Goal: Use online tool/utility: Utilize a website feature to perform a specific function

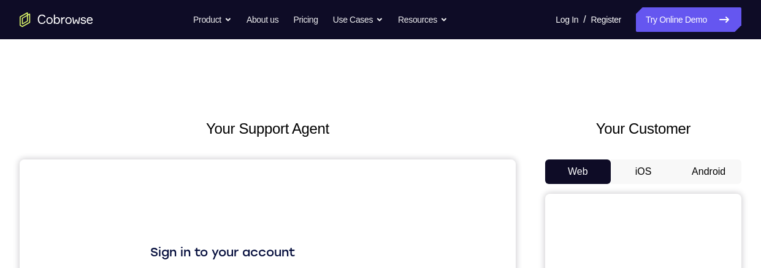
click at [696, 178] on button "Android" at bounding box center [708, 171] width 66 height 25
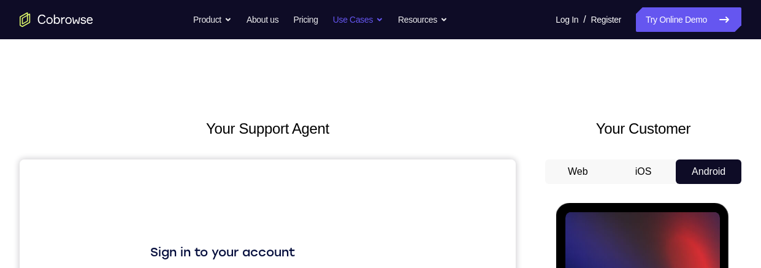
scroll to position [140, 0]
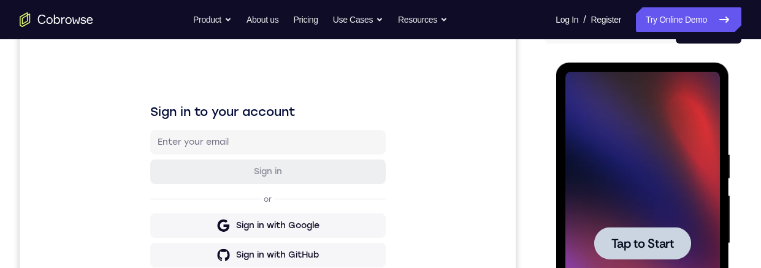
click at [655, 242] on span "Tap to Start" at bounding box center [642, 243] width 63 height 12
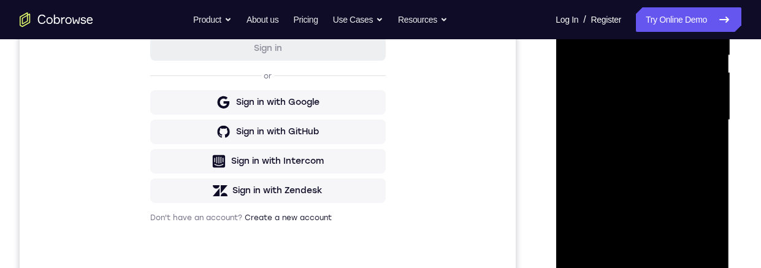
scroll to position [334, 0]
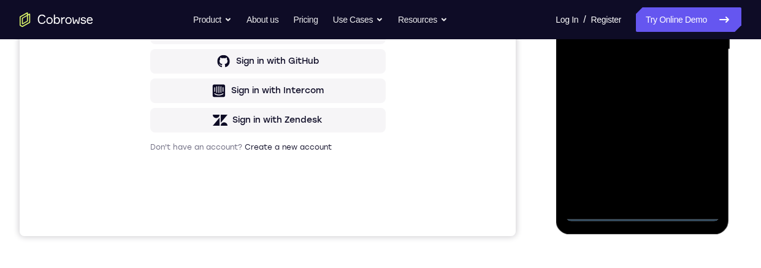
click at [643, 207] on div at bounding box center [642, 49] width 154 height 343
click at [645, 216] on div at bounding box center [642, 49] width 154 height 343
click at [693, 164] on div at bounding box center [642, 49] width 154 height 343
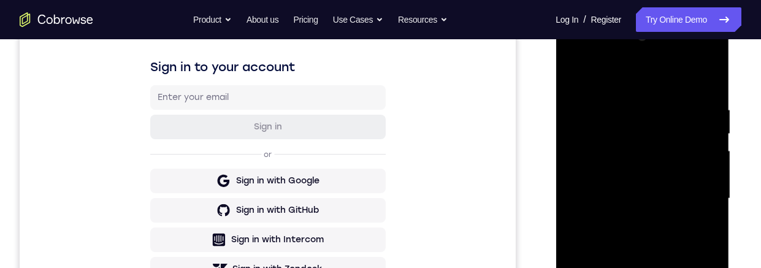
scroll to position [181, 0]
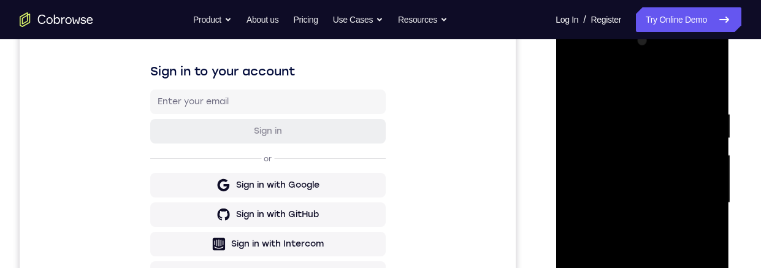
click at [665, 80] on div at bounding box center [642, 202] width 154 height 343
click at [698, 194] on div at bounding box center [642, 202] width 154 height 343
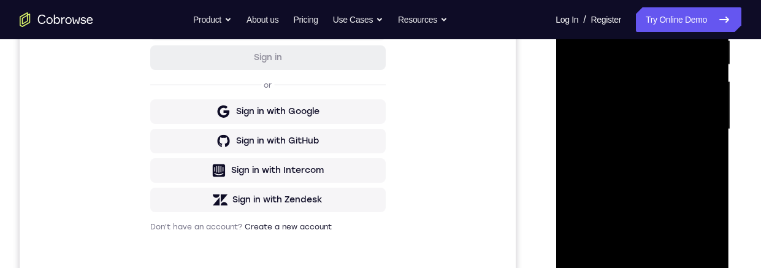
scroll to position [254, 0]
click at [629, 156] on div at bounding box center [642, 129] width 154 height 343
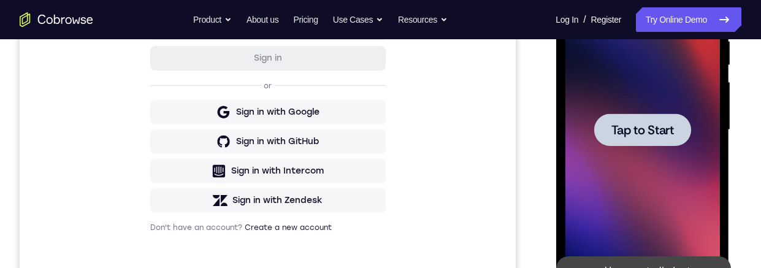
click at [642, 119] on div at bounding box center [641, 129] width 97 height 32
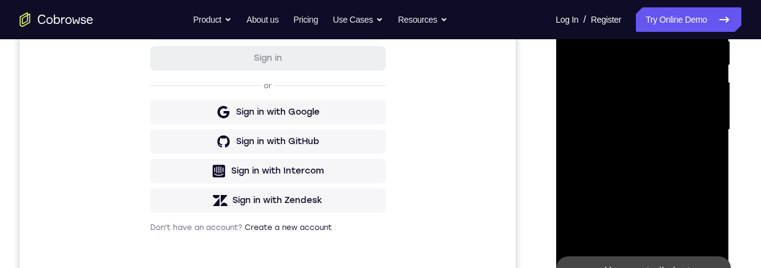
scroll to position [351, 0]
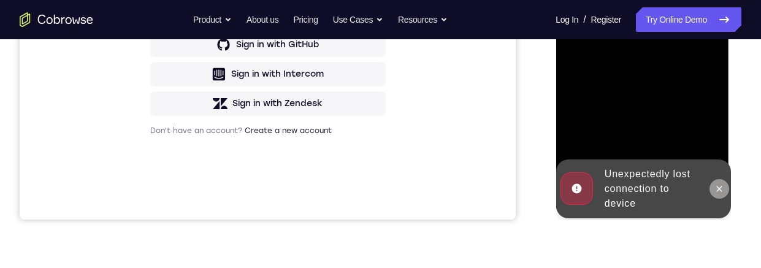
click at [713, 192] on button at bounding box center [719, 189] width 20 height 20
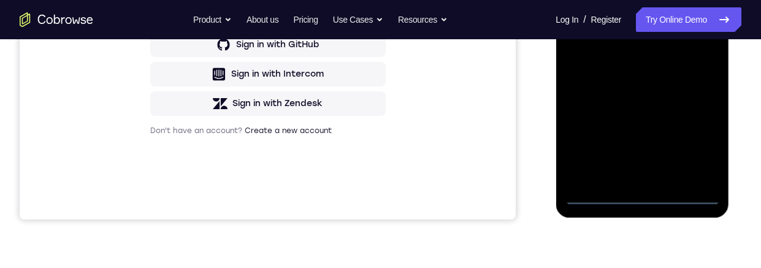
click at [644, 196] on div at bounding box center [642, 32] width 154 height 343
click at [701, 139] on div at bounding box center [642, 32] width 154 height 343
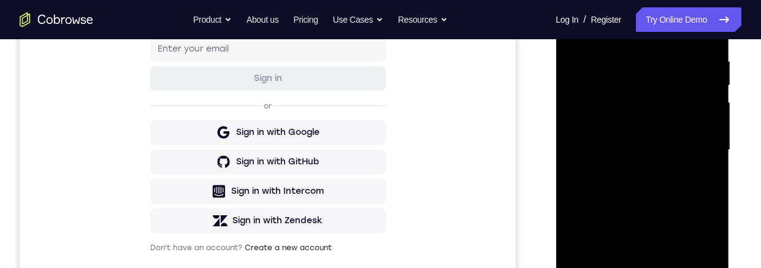
scroll to position [212, 0]
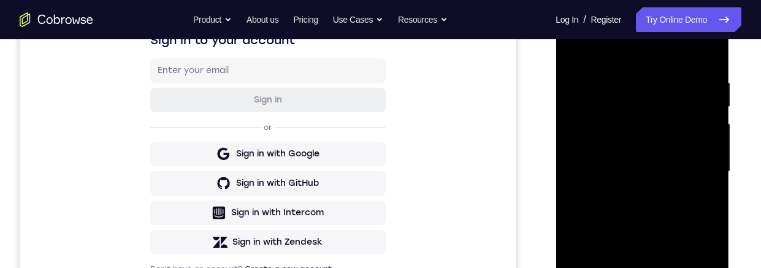
click at [668, 50] on div at bounding box center [642, 171] width 154 height 343
click at [696, 170] on div at bounding box center [642, 171] width 154 height 343
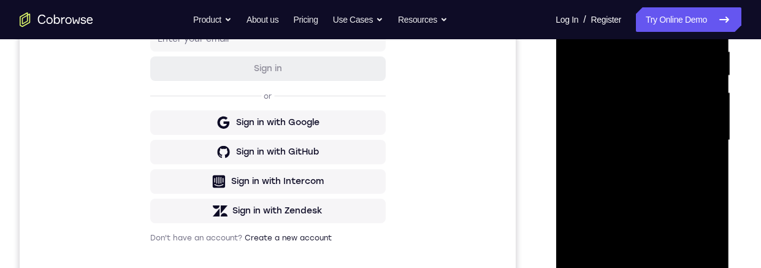
click at [628, 267] on div at bounding box center [642, 140] width 154 height 343
click at [647, 131] on div at bounding box center [642, 140] width 154 height 343
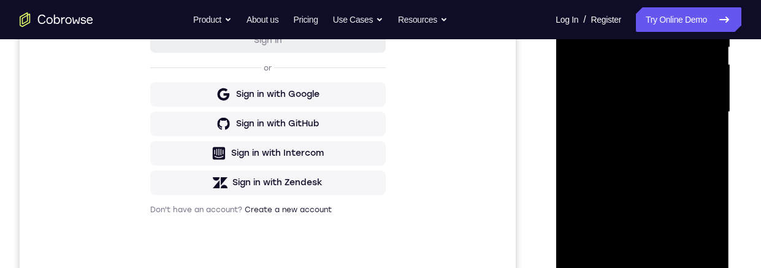
click at [687, 85] on div at bounding box center [642, 112] width 154 height 343
click at [685, 114] on div at bounding box center [642, 112] width 154 height 343
click at [694, 153] on div at bounding box center [642, 112] width 154 height 343
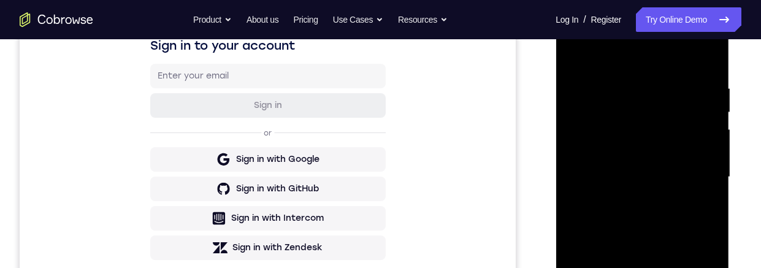
scroll to position [163, 0]
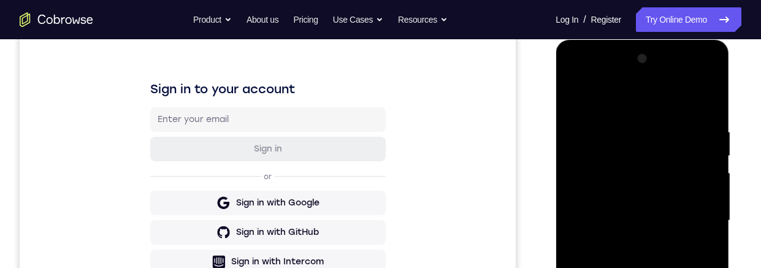
click at [695, 80] on div at bounding box center [642, 220] width 154 height 343
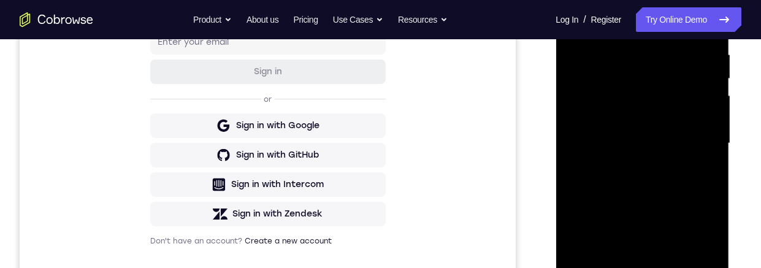
scroll to position [186, 0]
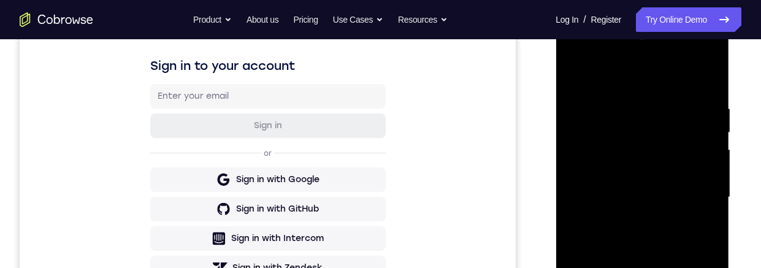
click at [599, 55] on div at bounding box center [642, 197] width 154 height 343
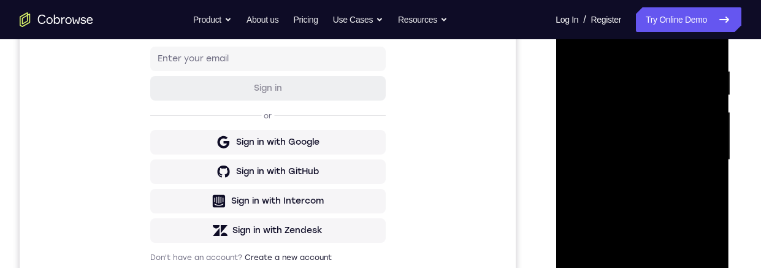
click at [655, 92] on div at bounding box center [642, 159] width 154 height 343
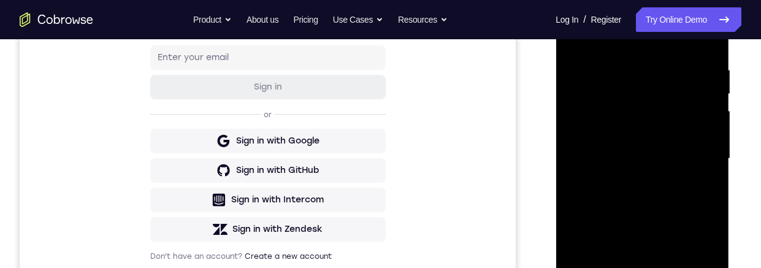
click at [635, 66] on div at bounding box center [642, 158] width 154 height 343
click at [660, 111] on div at bounding box center [642, 158] width 154 height 343
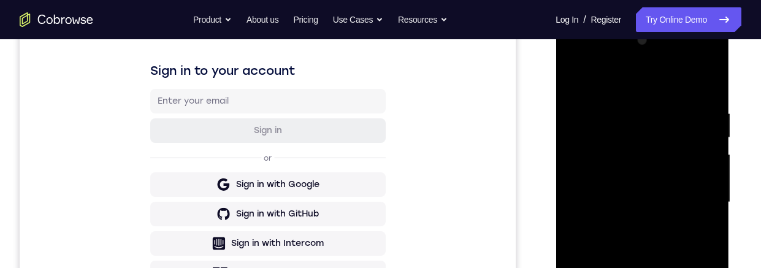
click at [702, 78] on div at bounding box center [642, 202] width 154 height 343
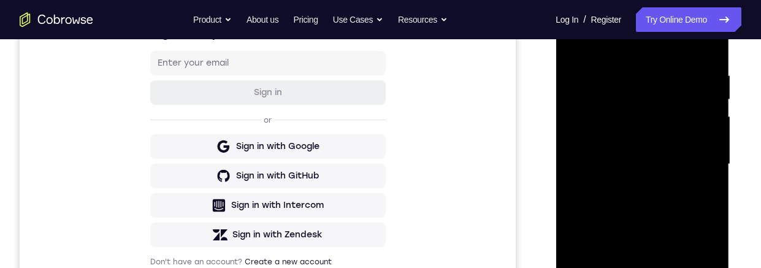
scroll to position [224, 0]
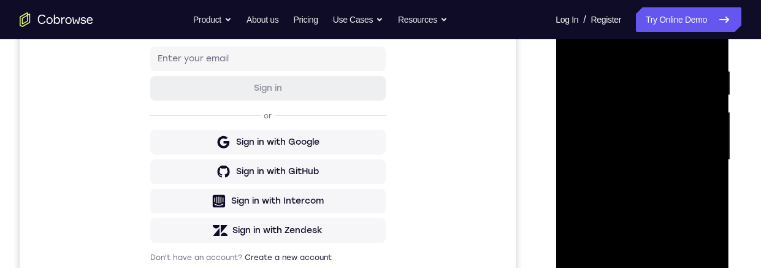
click at [683, 123] on div at bounding box center [642, 159] width 154 height 343
click at [690, 267] on div at bounding box center [642, 159] width 154 height 343
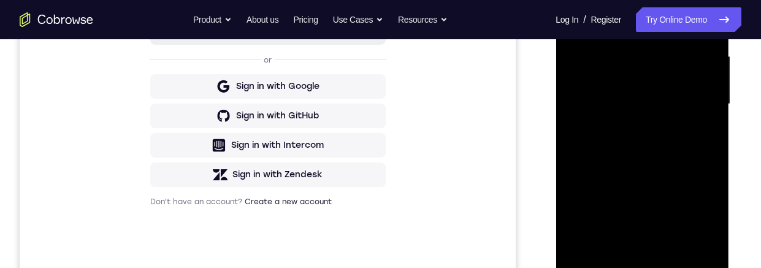
scroll to position [278, 0]
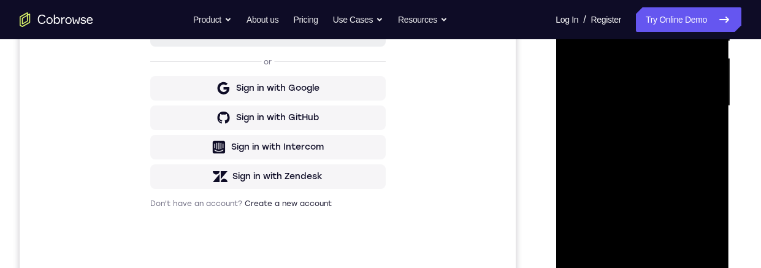
click at [599, 127] on div at bounding box center [642, 105] width 154 height 343
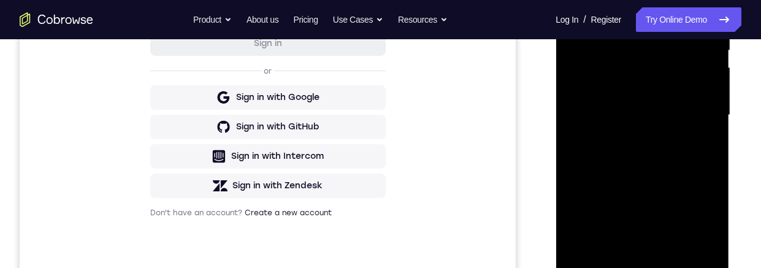
scroll to position [262, 0]
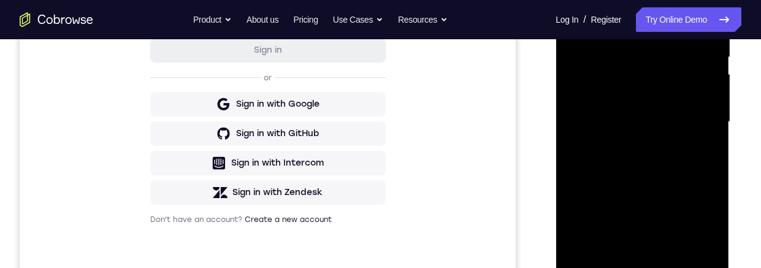
click at [649, 59] on div at bounding box center [642, 121] width 154 height 343
click at [584, 177] on div at bounding box center [642, 121] width 154 height 343
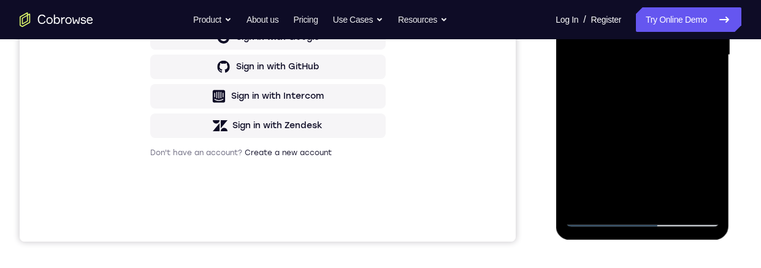
scroll to position [322, 0]
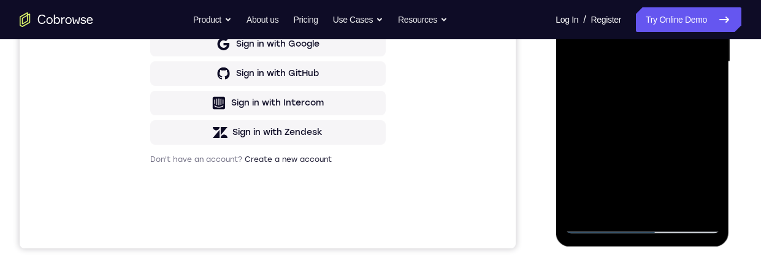
click at [603, 202] on div at bounding box center [642, 61] width 154 height 343
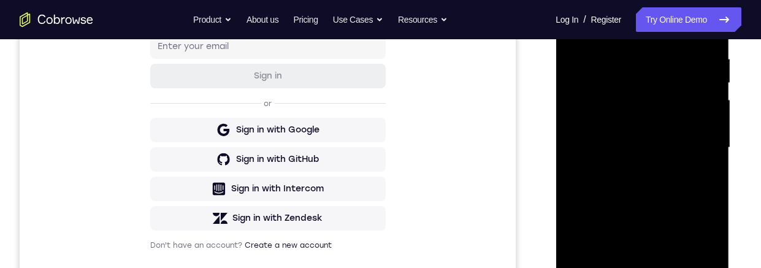
scroll to position [188, 0]
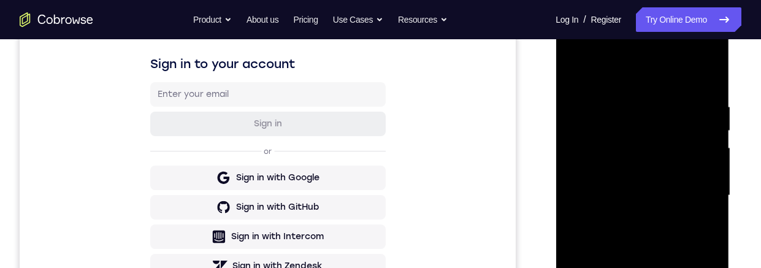
click at [696, 56] on div at bounding box center [642, 195] width 154 height 343
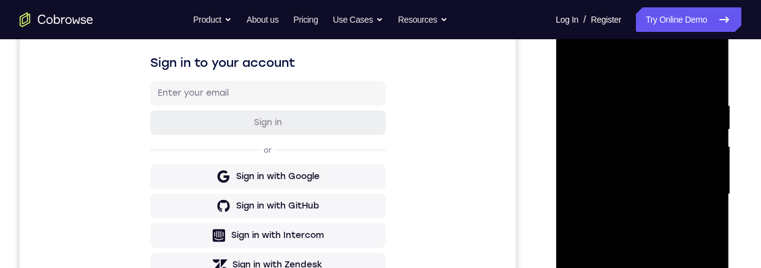
click at [608, 53] on div at bounding box center [642, 194] width 154 height 343
click at [634, 121] on div at bounding box center [642, 194] width 154 height 343
click at [637, 97] on div at bounding box center [642, 194] width 154 height 343
click at [644, 147] on div at bounding box center [642, 194] width 154 height 343
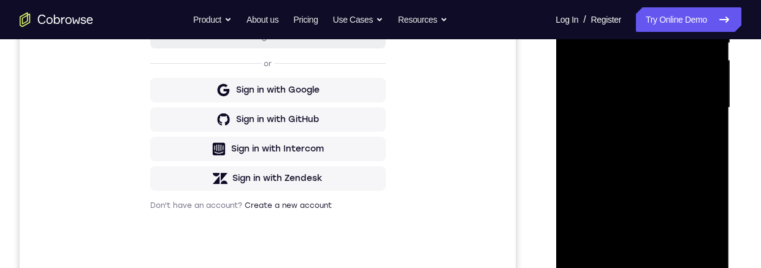
scroll to position [237, 0]
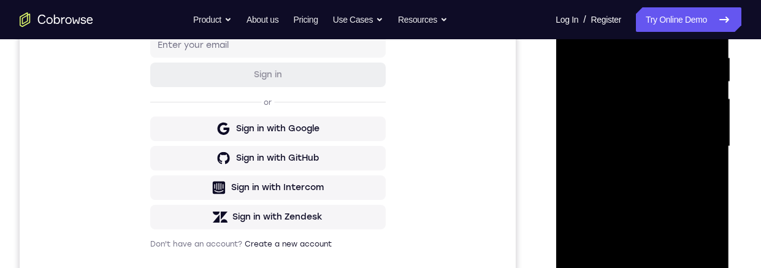
click at [671, 94] on div at bounding box center [642, 146] width 154 height 343
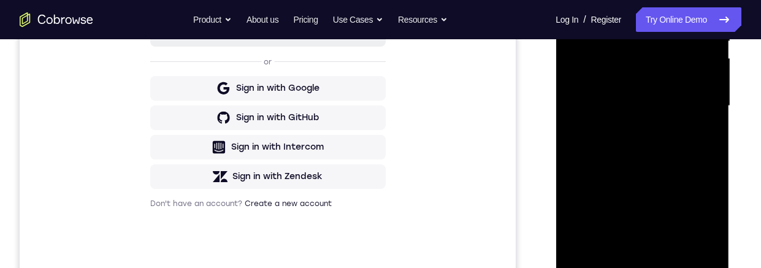
drag, startPoint x: 580, startPoint y: 148, endPoint x: 622, endPoint y: 148, distance: 41.1
click at [622, 148] on div at bounding box center [642, 105] width 154 height 343
click at [598, 151] on div at bounding box center [642, 105] width 154 height 343
click at [599, 155] on div at bounding box center [642, 105] width 154 height 343
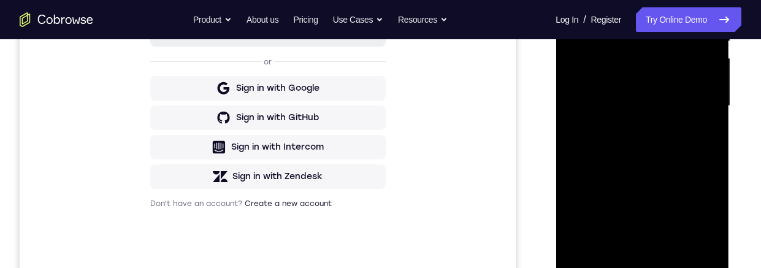
click at [603, 154] on div at bounding box center [642, 105] width 154 height 343
click at [608, 154] on div at bounding box center [642, 105] width 154 height 343
click at [588, 153] on div at bounding box center [642, 105] width 154 height 343
click at [612, 155] on div at bounding box center [642, 105] width 154 height 343
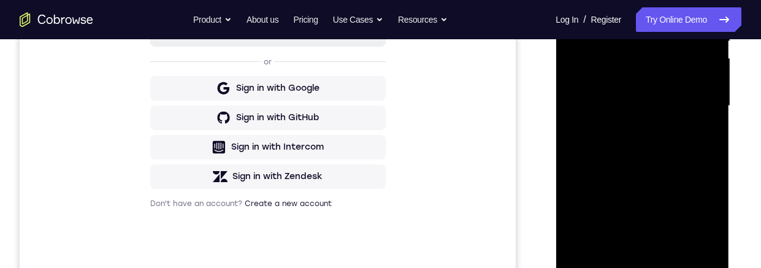
click at [611, 154] on div at bounding box center [642, 105] width 154 height 343
click at [612, 151] on div at bounding box center [642, 105] width 154 height 343
click at [611, 153] on div at bounding box center [642, 105] width 154 height 343
click at [584, 130] on div at bounding box center [642, 105] width 154 height 343
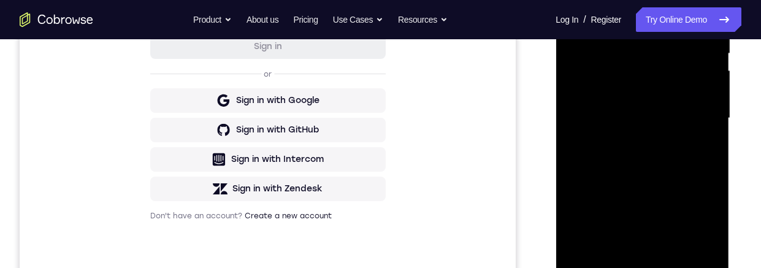
scroll to position [199, 0]
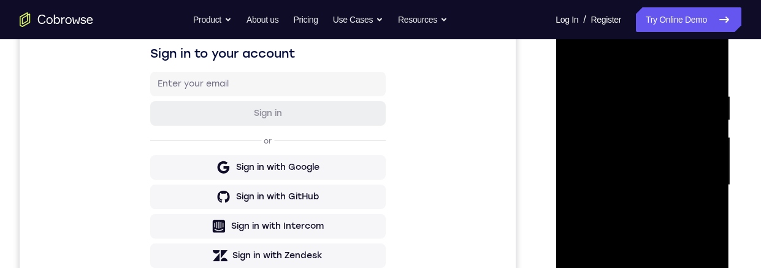
click at [693, 45] on div at bounding box center [642, 184] width 154 height 343
click at [651, 68] on div at bounding box center [642, 184] width 154 height 343
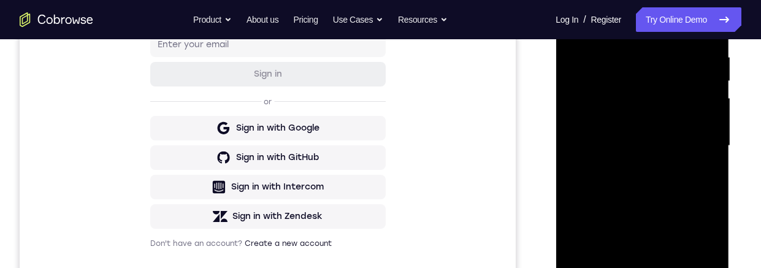
click at [670, 141] on div at bounding box center [642, 145] width 154 height 343
click at [584, 127] on div at bounding box center [642, 145] width 154 height 343
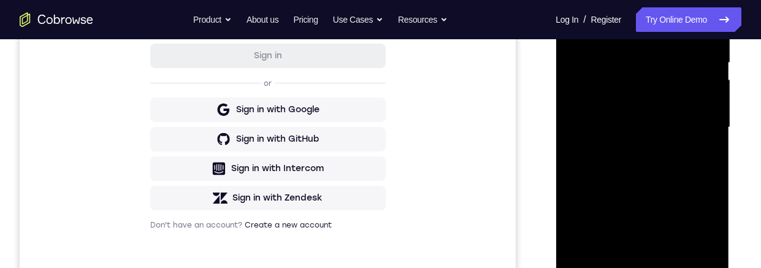
scroll to position [319, 0]
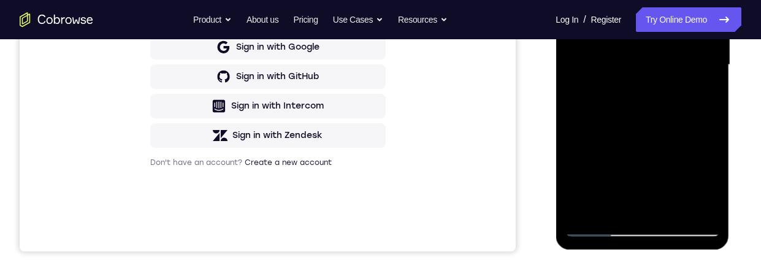
click at [699, 210] on div at bounding box center [642, 64] width 154 height 343
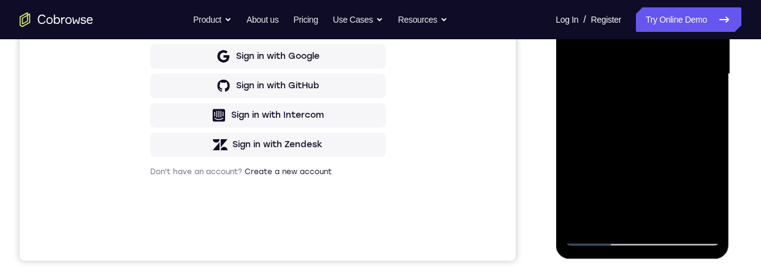
scroll to position [284, 0]
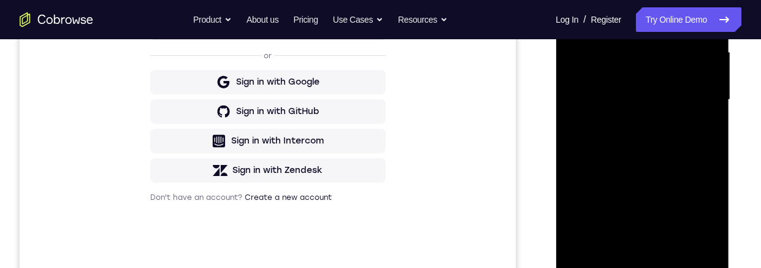
click at [680, 96] on div at bounding box center [642, 99] width 154 height 343
click at [693, 240] on div at bounding box center [642, 99] width 154 height 343
click at [693, 238] on div at bounding box center [642, 99] width 154 height 343
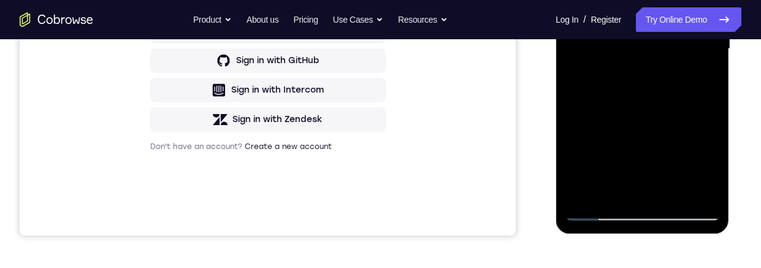
click at [659, 62] on div at bounding box center [642, 48] width 154 height 343
click at [656, 93] on div at bounding box center [642, 48] width 154 height 343
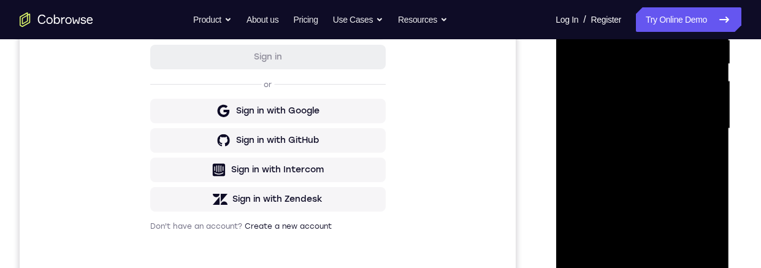
scroll to position [267, 0]
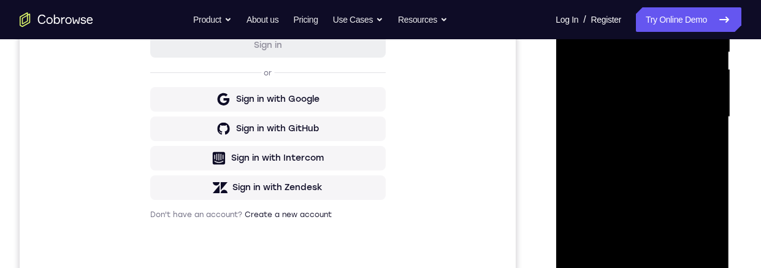
click at [617, 156] on div at bounding box center [642, 116] width 154 height 343
click at [622, 153] on div at bounding box center [642, 116] width 154 height 343
click at [636, 112] on div at bounding box center [642, 116] width 154 height 343
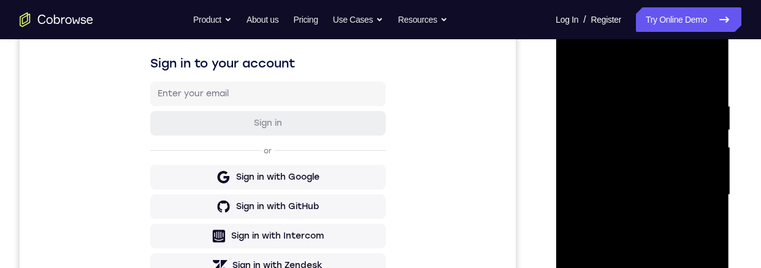
scroll to position [183, 0]
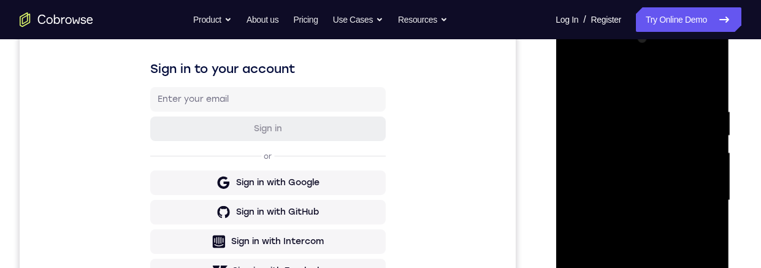
click at [692, 59] on div at bounding box center [642, 200] width 154 height 343
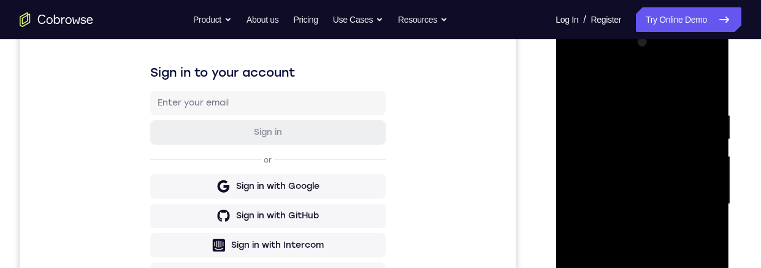
click at [675, 133] on div at bounding box center [642, 203] width 154 height 343
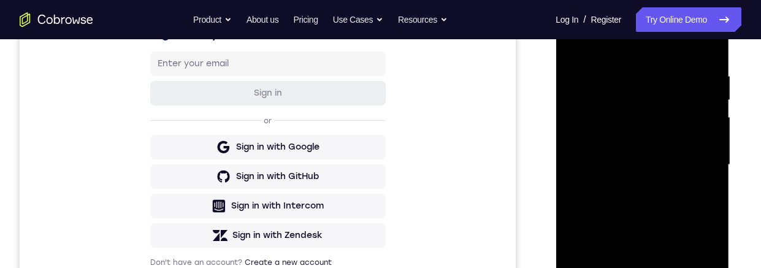
scroll to position [181, 0]
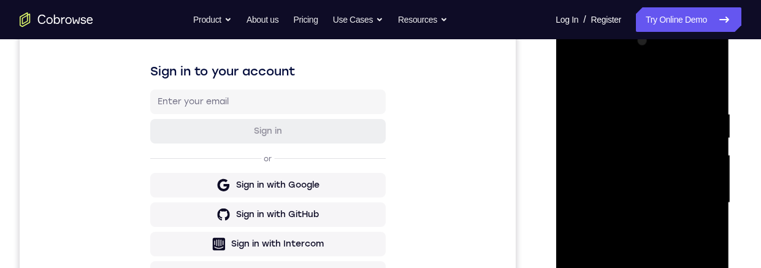
click at [582, 106] on div at bounding box center [642, 202] width 154 height 343
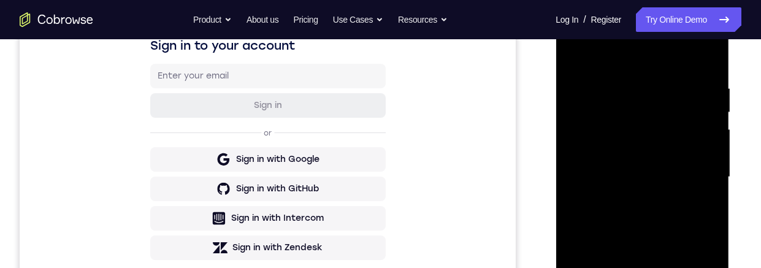
scroll to position [218, 0]
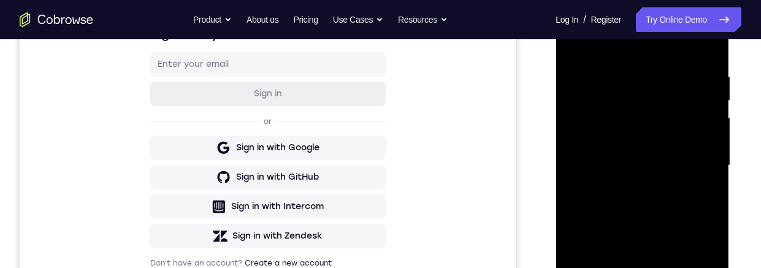
click at [677, 115] on div at bounding box center [642, 165] width 154 height 343
click at [587, 219] on div at bounding box center [642, 165] width 154 height 343
click at [613, 216] on div at bounding box center [642, 165] width 154 height 343
click at [596, 221] on div at bounding box center [642, 165] width 154 height 343
click at [595, 219] on div at bounding box center [642, 165] width 154 height 343
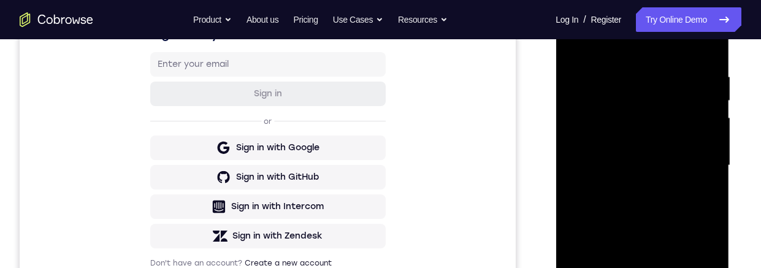
click at [599, 225] on div at bounding box center [642, 165] width 154 height 343
click at [599, 223] on div at bounding box center [642, 165] width 154 height 343
click at [599, 220] on div at bounding box center [642, 165] width 154 height 343
click at [607, 218] on div at bounding box center [642, 165] width 154 height 343
click at [606, 215] on div at bounding box center [642, 165] width 154 height 343
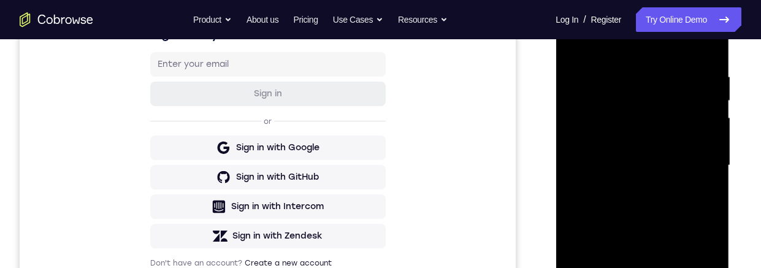
click at [603, 215] on div at bounding box center [642, 165] width 154 height 343
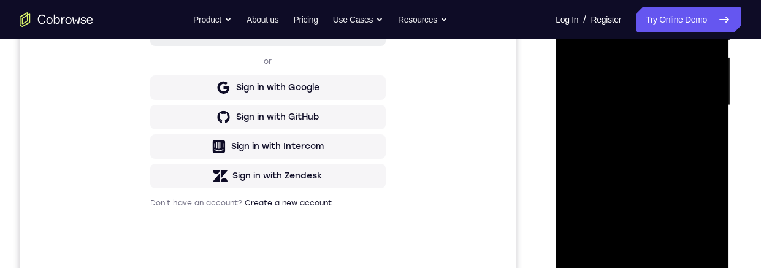
click at [580, 136] on div at bounding box center [642, 105] width 154 height 343
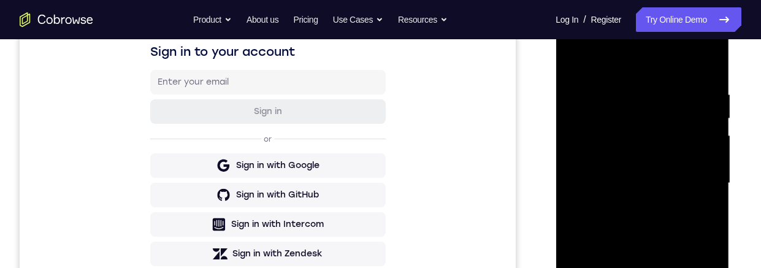
click at [696, 47] on div at bounding box center [642, 183] width 154 height 343
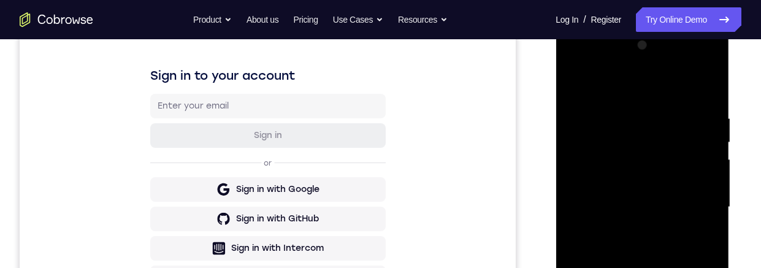
click at [666, 89] on div at bounding box center [642, 207] width 154 height 343
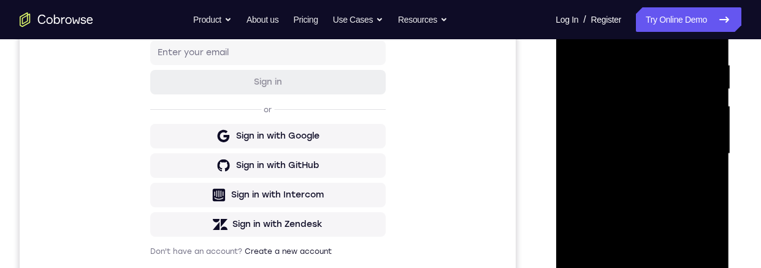
click at [647, 153] on div at bounding box center [642, 153] width 154 height 343
click at [582, 142] on div at bounding box center [642, 153] width 154 height 343
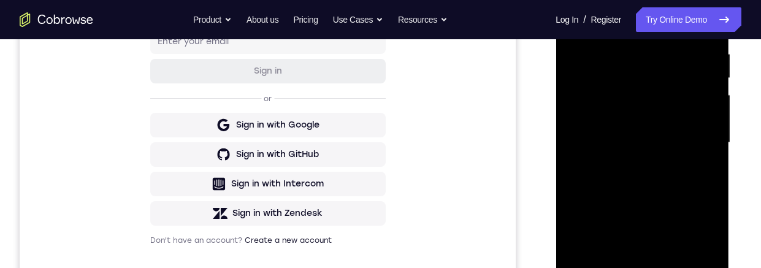
click at [665, 188] on div at bounding box center [642, 142] width 154 height 343
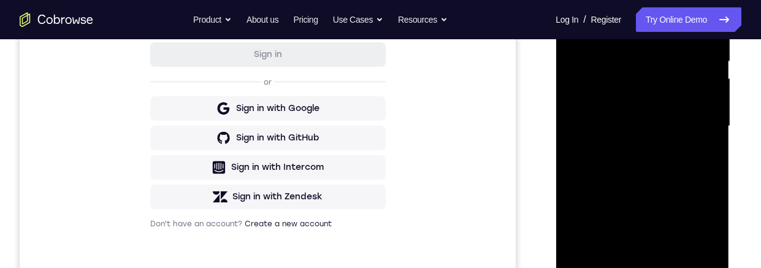
click at [701, 121] on div at bounding box center [642, 126] width 154 height 343
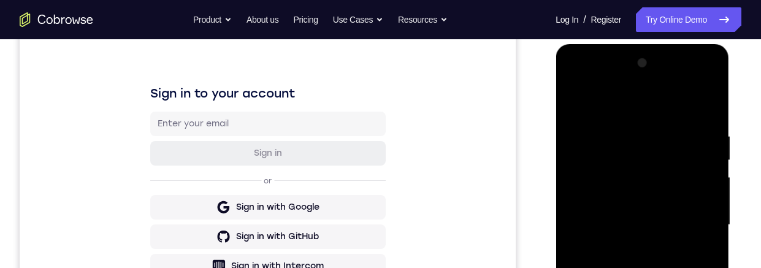
scroll to position [132, 0]
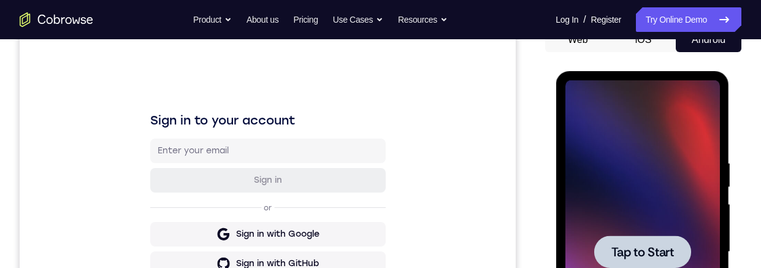
click at [645, 236] on div at bounding box center [641, 251] width 97 height 32
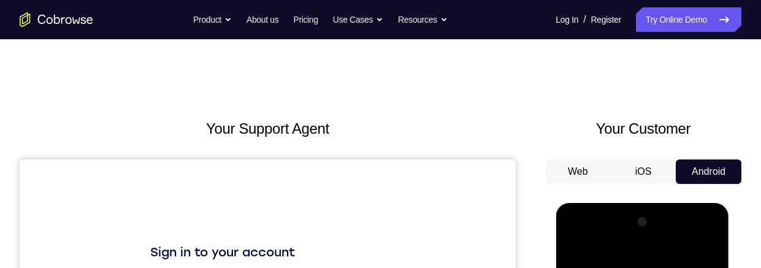
scroll to position [225, 0]
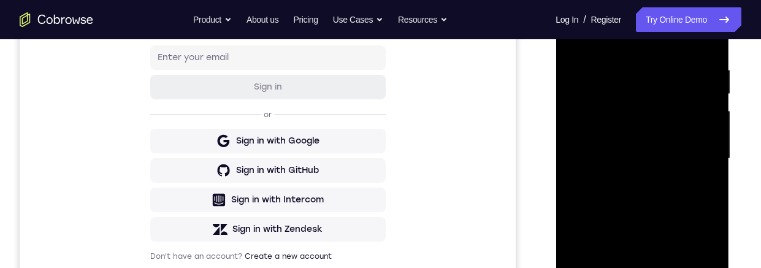
click at [645, 267] on div at bounding box center [642, 158] width 154 height 343
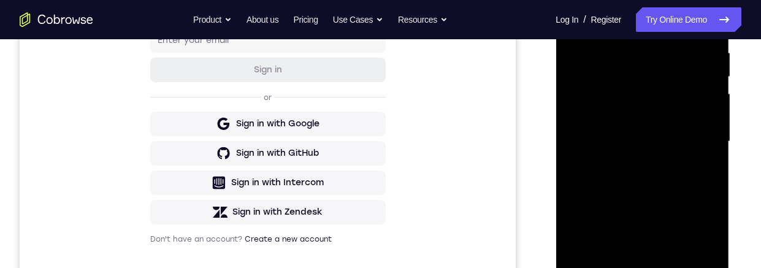
click at [701, 249] on div at bounding box center [642, 141] width 154 height 343
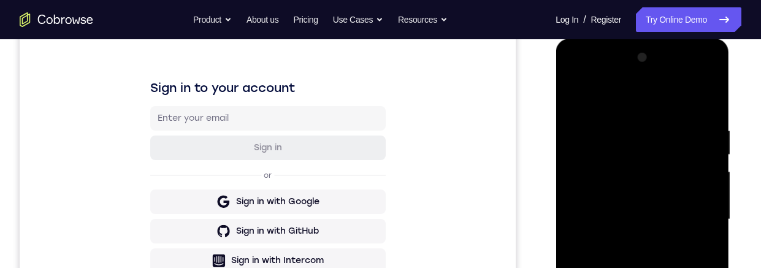
scroll to position [210, 0]
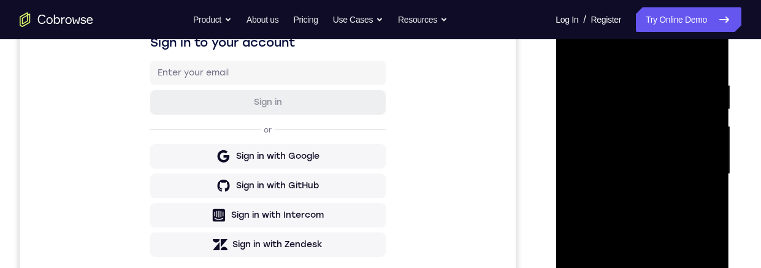
click at [667, 56] on div at bounding box center [642, 173] width 154 height 343
click at [705, 166] on div at bounding box center [642, 173] width 154 height 343
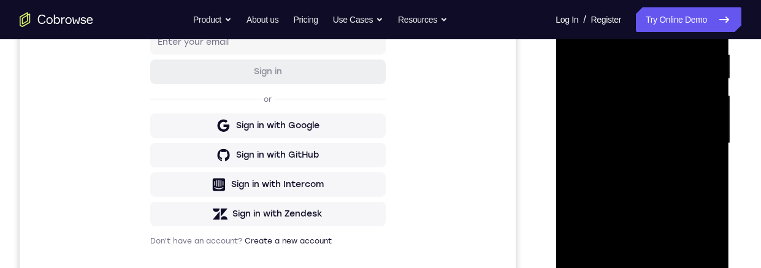
scroll to position [243, 0]
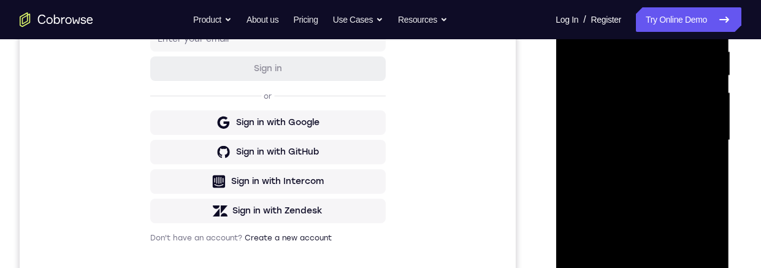
click at [631, 164] on div at bounding box center [642, 140] width 154 height 343
click at [661, 127] on div at bounding box center [642, 140] width 154 height 343
click at [689, 124] on div at bounding box center [642, 140] width 154 height 343
click at [688, 137] on div at bounding box center [642, 140] width 154 height 343
click at [685, 180] on div at bounding box center [642, 140] width 154 height 343
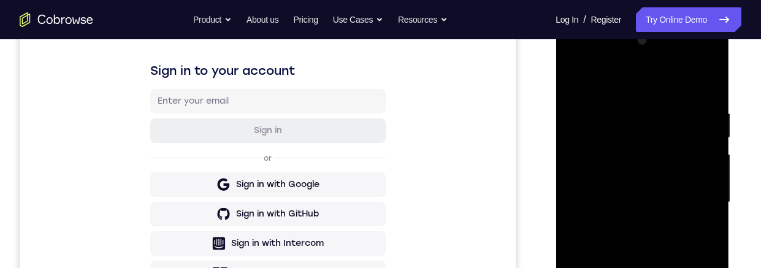
scroll to position [234, 0]
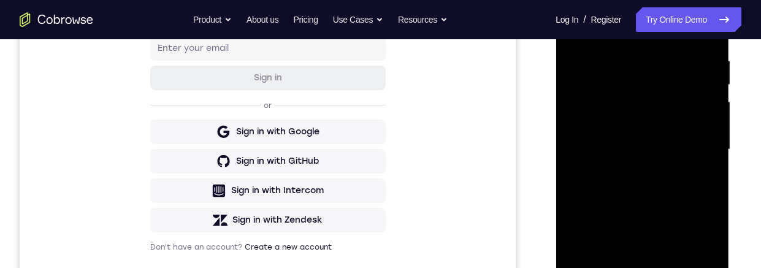
click at [678, 187] on div at bounding box center [642, 149] width 154 height 343
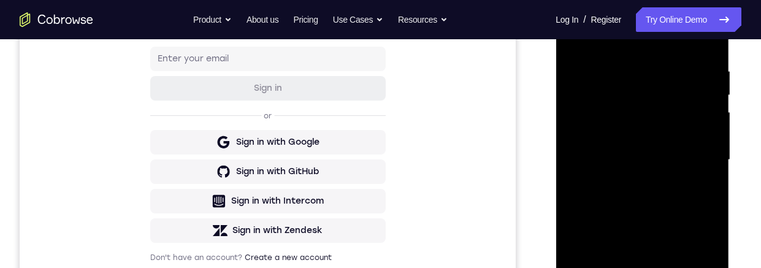
click at [704, 175] on div at bounding box center [642, 159] width 154 height 343
click at [699, 140] on div at bounding box center [642, 159] width 154 height 343
click at [688, 161] on div at bounding box center [642, 159] width 154 height 343
click at [676, 201] on div at bounding box center [642, 159] width 154 height 343
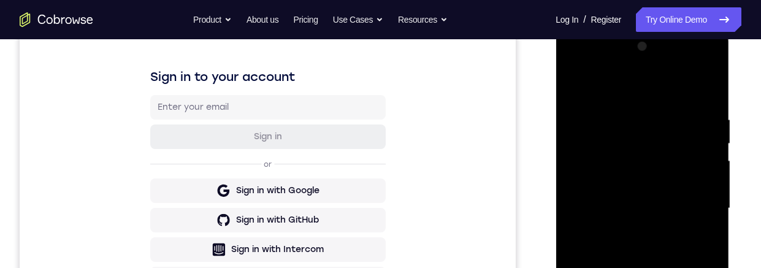
scroll to position [207, 0]
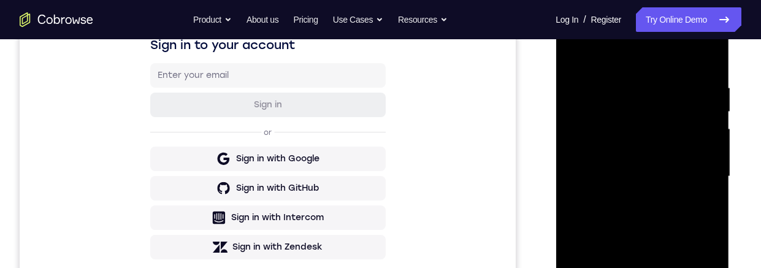
click at [679, 230] on div at bounding box center [642, 176] width 154 height 343
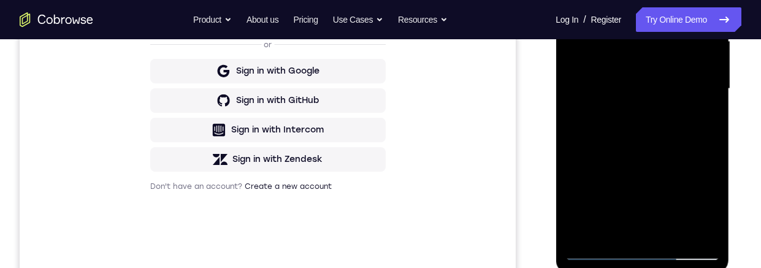
click at [677, 232] on div at bounding box center [642, 88] width 154 height 343
click at [678, 155] on div at bounding box center [642, 88] width 154 height 343
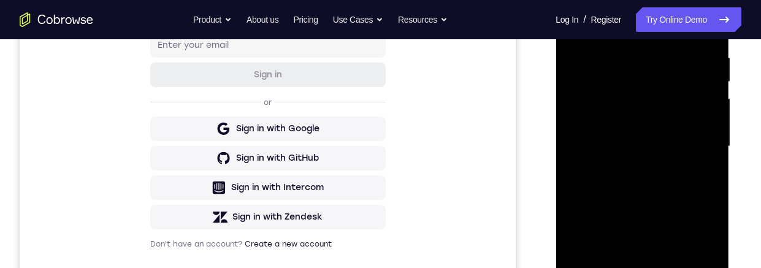
scroll to position [237, 0]
click at [685, 165] on div at bounding box center [642, 146] width 154 height 343
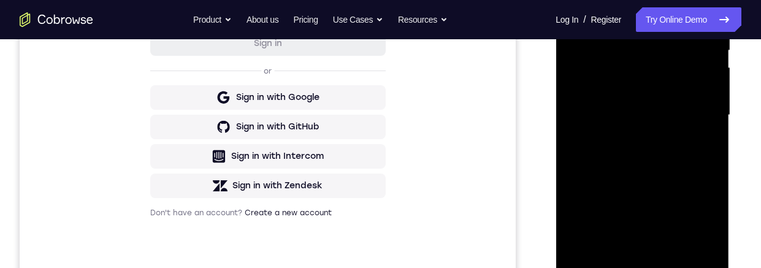
scroll to position [281, 0]
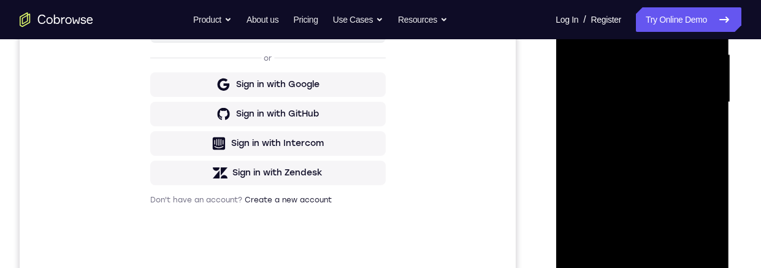
click at [674, 173] on div at bounding box center [642, 102] width 154 height 343
click at [677, 173] on div at bounding box center [642, 102] width 154 height 343
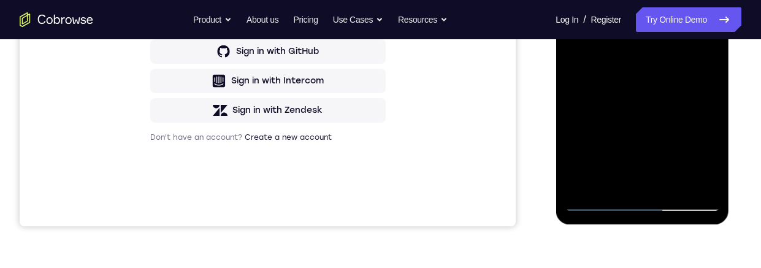
click at [614, 184] on div at bounding box center [642, 39] width 154 height 343
click at [677, 110] on div at bounding box center [642, 39] width 154 height 343
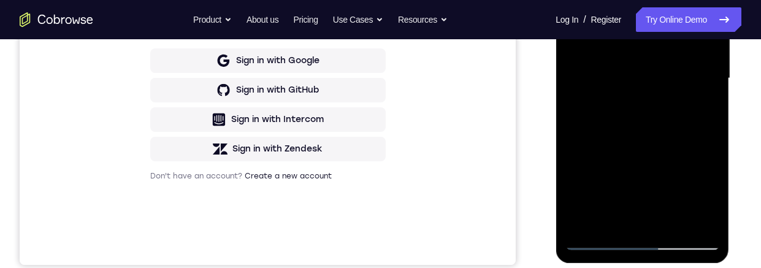
click at [702, 103] on div at bounding box center [642, 78] width 154 height 343
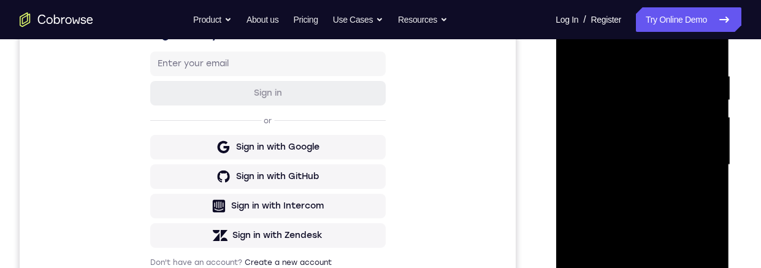
click at [687, 113] on div at bounding box center [642, 164] width 154 height 343
click at [696, 220] on div at bounding box center [642, 164] width 154 height 343
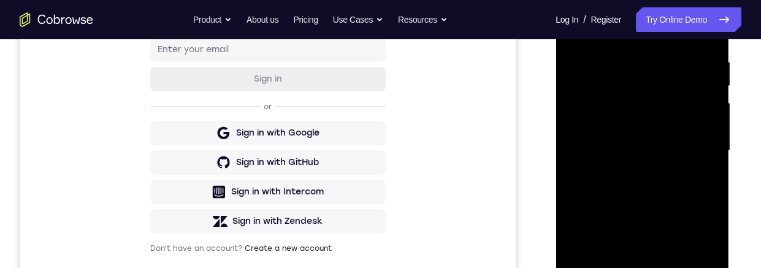
scroll to position [247, 0]
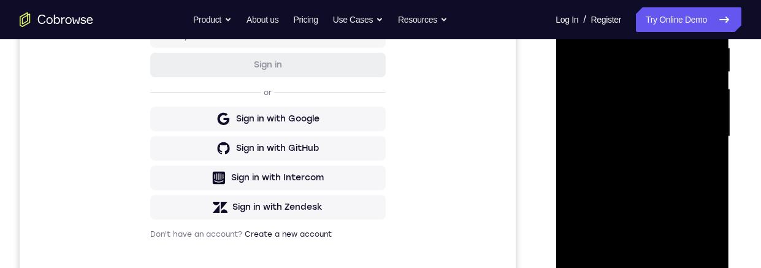
click at [707, 169] on div at bounding box center [642, 136] width 154 height 343
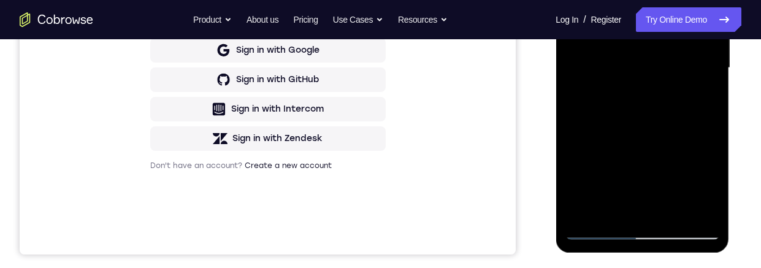
click at [712, 187] on div at bounding box center [642, 67] width 154 height 343
click at [702, 101] on div at bounding box center [642, 67] width 154 height 343
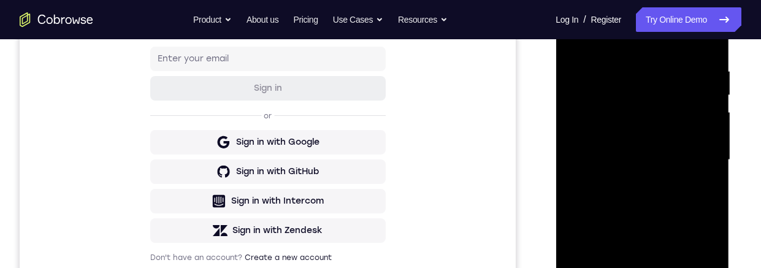
scroll to position [214, 0]
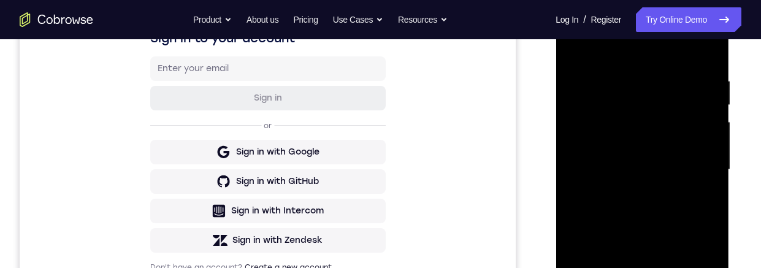
click at [579, 47] on div at bounding box center [642, 169] width 154 height 343
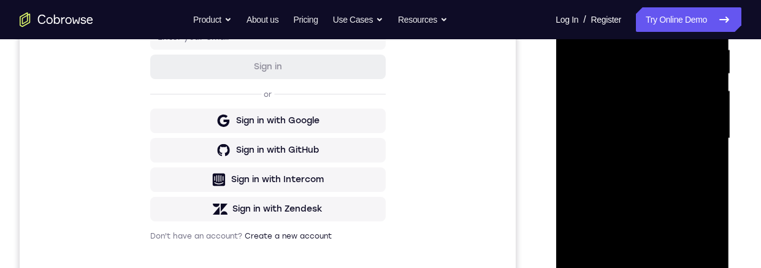
click at [671, 130] on div at bounding box center [642, 138] width 154 height 343
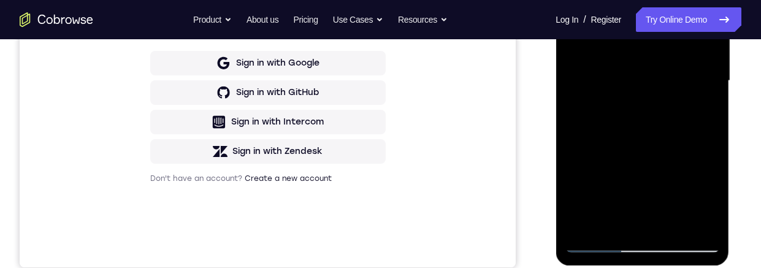
scroll to position [305, 0]
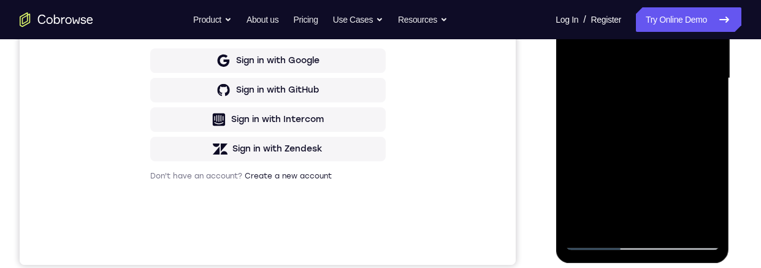
click at [699, 105] on div at bounding box center [642, 78] width 154 height 343
click at [615, 219] on div at bounding box center [642, 78] width 154 height 343
click at [710, 175] on div at bounding box center [642, 78] width 154 height 343
click at [712, 173] on div at bounding box center [642, 78] width 154 height 343
click at [706, 94] on div at bounding box center [642, 78] width 154 height 343
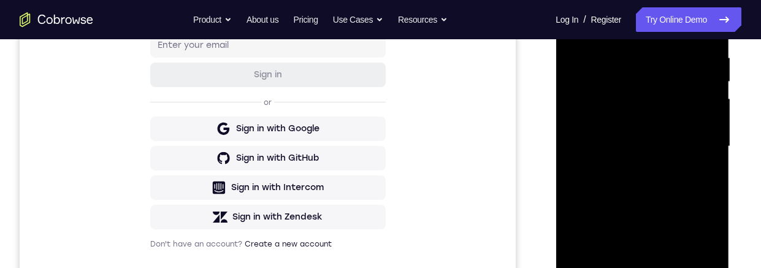
scroll to position [228, 0]
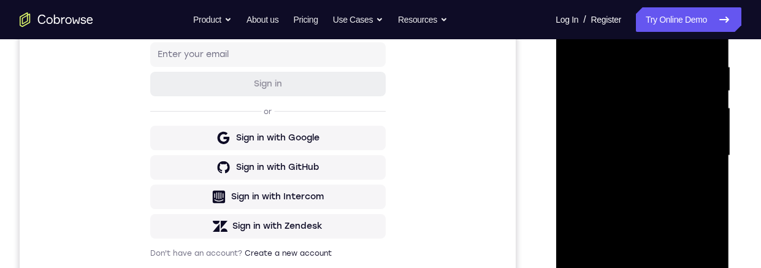
click at [702, 185] on div at bounding box center [642, 155] width 154 height 343
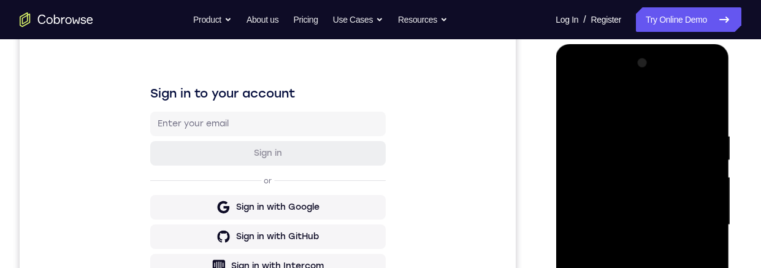
click at [576, 110] on div at bounding box center [642, 224] width 154 height 343
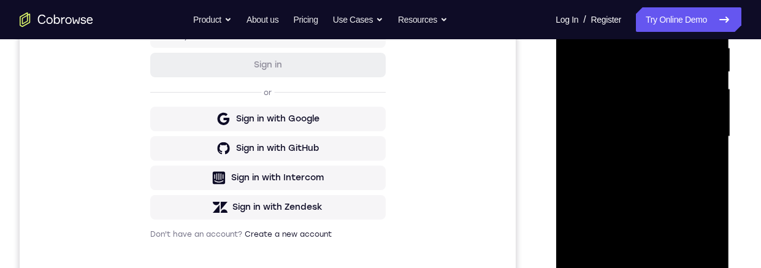
scroll to position [245, 0]
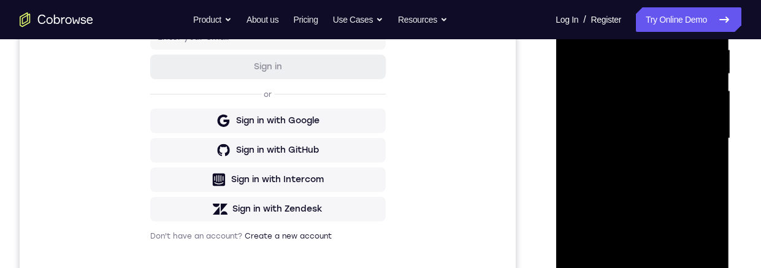
click at [683, 157] on div at bounding box center [642, 138] width 154 height 343
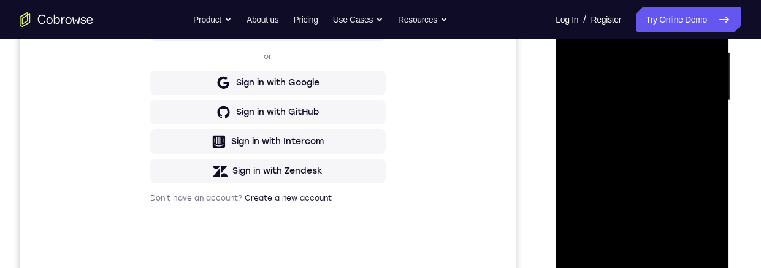
scroll to position [304, 0]
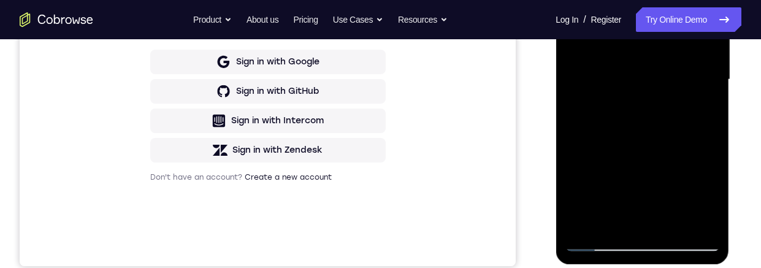
click at [665, 191] on div at bounding box center [642, 79] width 154 height 343
click at [666, 188] on div at bounding box center [642, 79] width 154 height 343
click at [614, 224] on div at bounding box center [642, 79] width 154 height 343
click at [709, 173] on div at bounding box center [642, 79] width 154 height 343
click at [709, 172] on div at bounding box center [642, 79] width 154 height 343
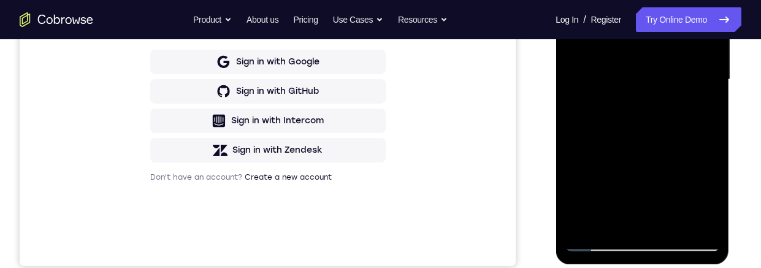
click at [702, 97] on div at bounding box center [642, 79] width 154 height 343
click at [707, 190] on div at bounding box center [642, 79] width 154 height 343
click at [699, 106] on div at bounding box center [642, 79] width 154 height 343
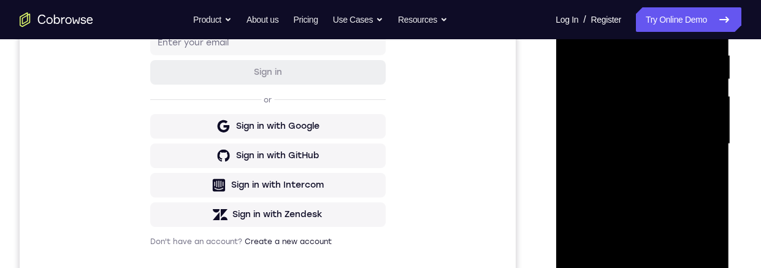
scroll to position [192, 0]
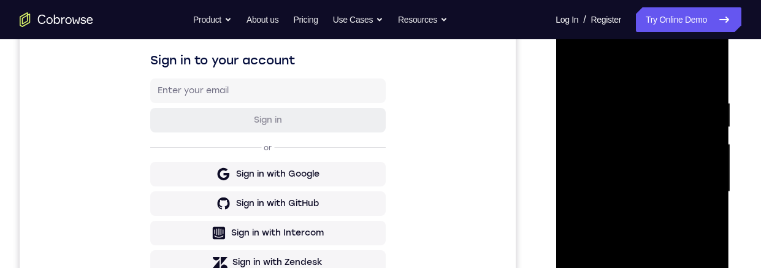
click at [582, 68] on div at bounding box center [642, 191] width 154 height 343
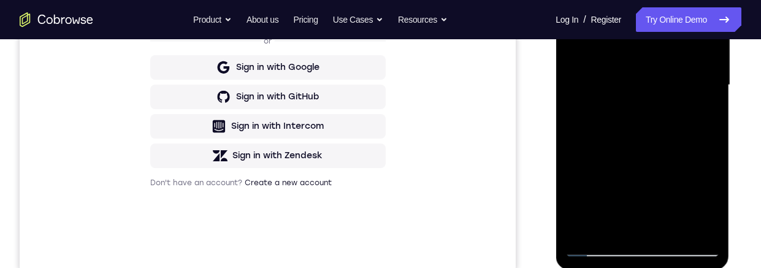
scroll to position [292, 0]
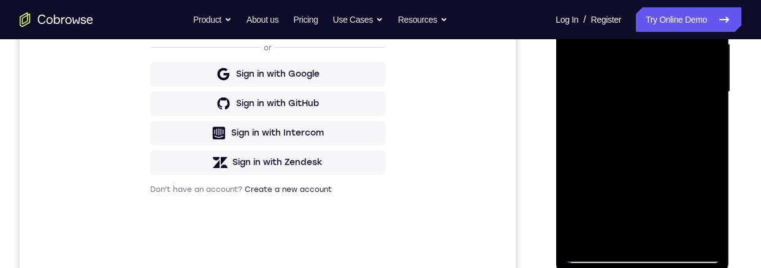
click at [663, 83] on div at bounding box center [642, 91] width 154 height 343
click at [704, 118] on div at bounding box center [642, 91] width 154 height 343
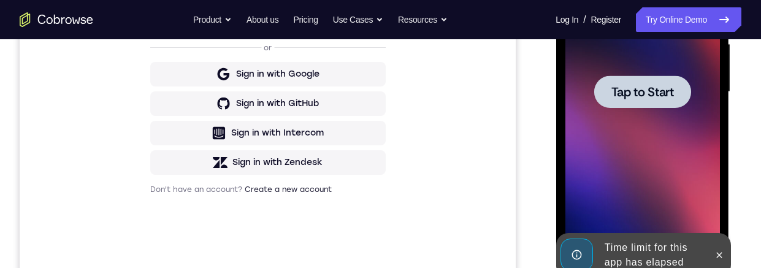
click at [672, 96] on span "Tap to Start" at bounding box center [642, 92] width 63 height 12
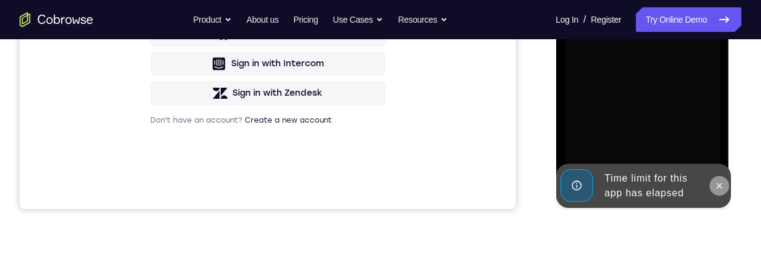
click at [716, 184] on icon at bounding box center [718, 186] width 10 height 10
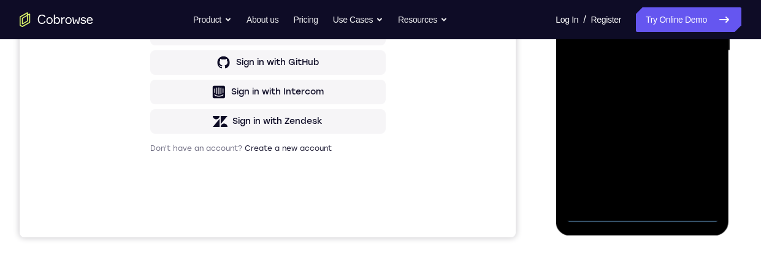
scroll to position [349, 0]
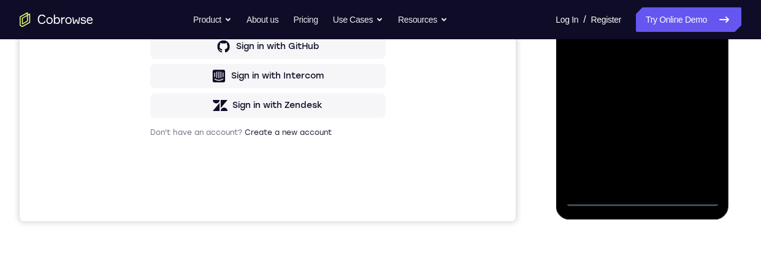
click at [645, 202] on div at bounding box center [642, 34] width 154 height 343
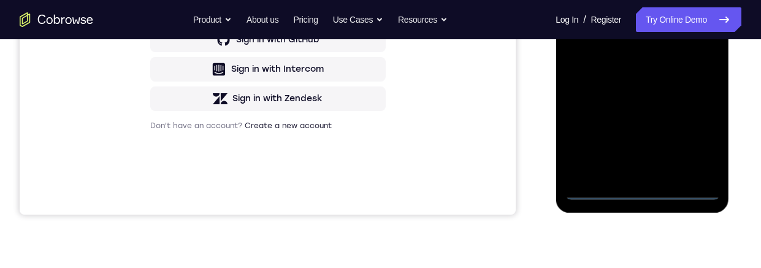
click at [701, 135] on div at bounding box center [642, 28] width 154 height 343
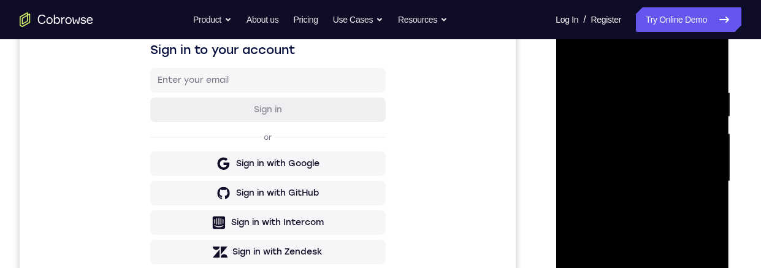
scroll to position [161, 0]
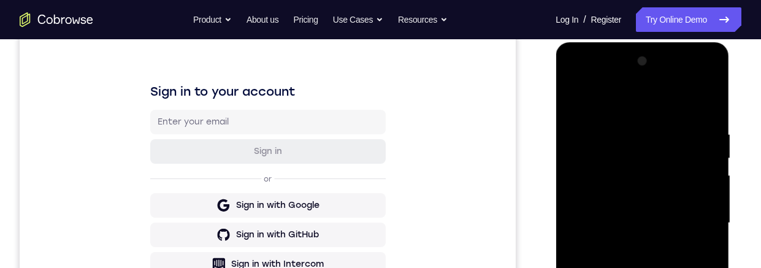
click at [672, 107] on div at bounding box center [642, 222] width 154 height 343
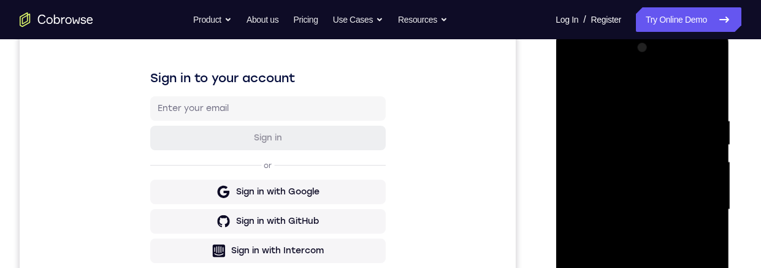
click at [696, 202] on div at bounding box center [642, 209] width 154 height 343
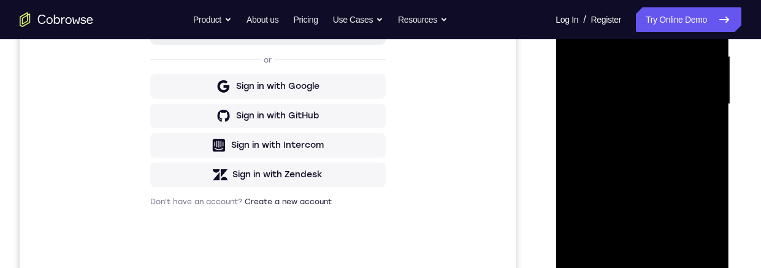
scroll to position [325, 0]
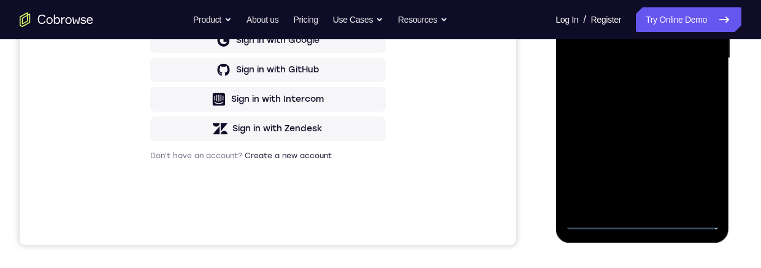
click at [631, 207] on div at bounding box center [642, 58] width 154 height 343
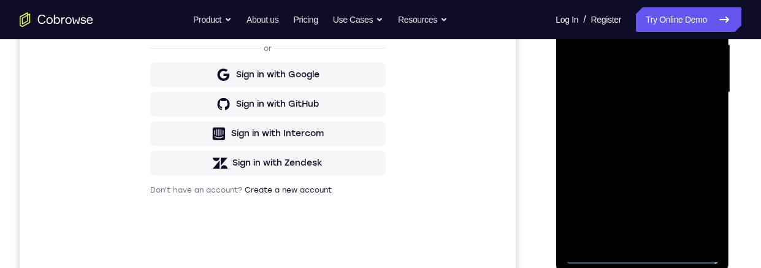
scroll to position [271, 0]
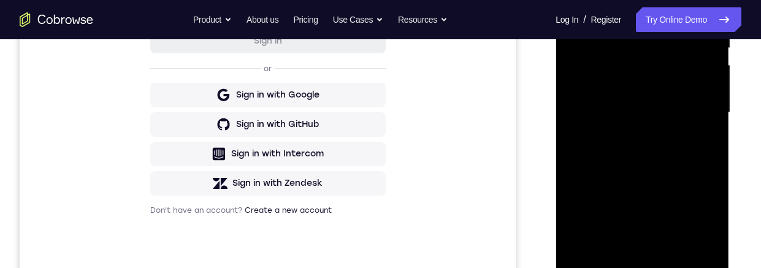
click at [683, 105] on div at bounding box center [642, 112] width 154 height 343
click at [698, 89] on div at bounding box center [642, 112] width 154 height 343
click at [700, 112] on div at bounding box center [642, 112] width 154 height 343
click at [684, 163] on div at bounding box center [642, 112] width 154 height 343
click at [691, 158] on div at bounding box center [642, 112] width 154 height 343
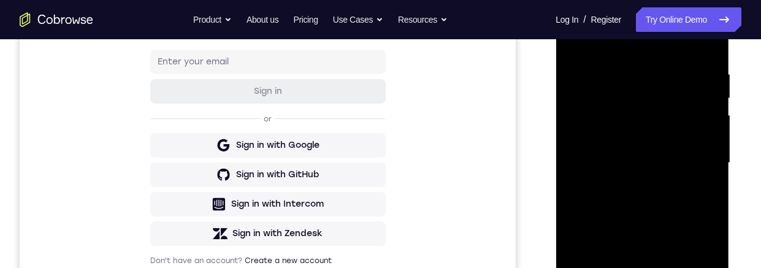
scroll to position [224, 0]
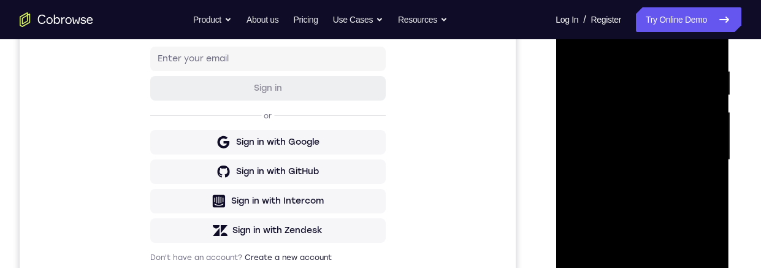
click at [678, 218] on div at bounding box center [642, 159] width 154 height 343
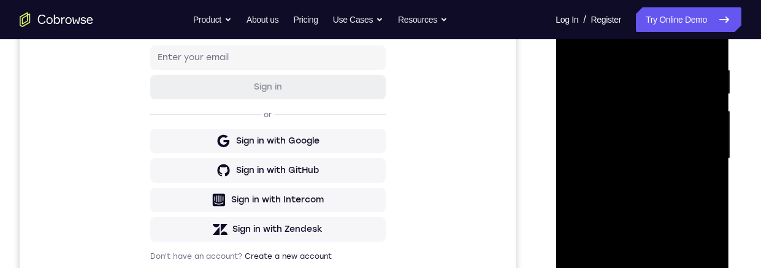
click at [709, 194] on div at bounding box center [642, 158] width 154 height 343
click at [686, 194] on div at bounding box center [642, 158] width 154 height 343
click at [687, 192] on div at bounding box center [642, 158] width 154 height 343
click at [710, 188] on div at bounding box center [642, 158] width 154 height 343
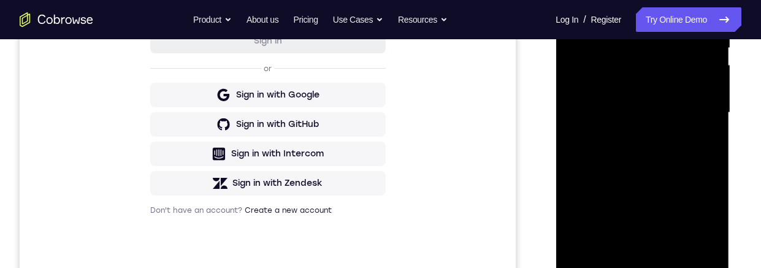
scroll to position [298, 0]
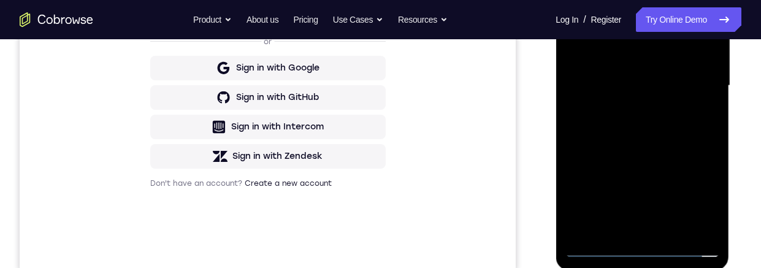
click at [676, 229] on div at bounding box center [642, 85] width 154 height 343
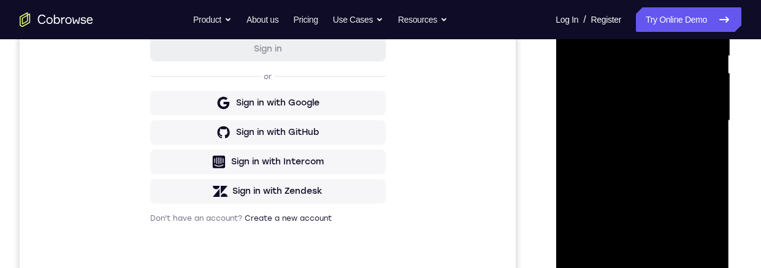
click at [680, 184] on div at bounding box center [642, 120] width 154 height 343
click at [690, 111] on div at bounding box center [642, 120] width 154 height 343
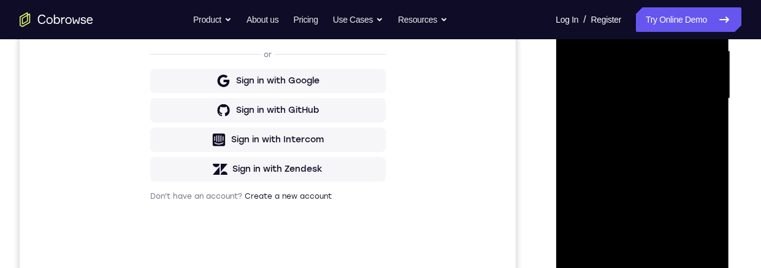
scroll to position [286, 0]
click at [695, 155] on div at bounding box center [642, 97] width 154 height 343
click at [698, 151] on div at bounding box center [642, 97] width 154 height 343
click at [704, 129] on div at bounding box center [642, 97] width 154 height 343
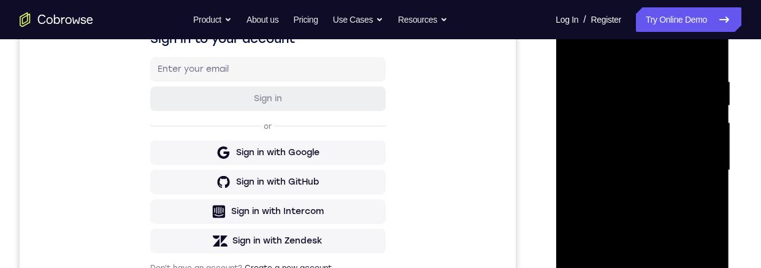
scroll to position [204, 0]
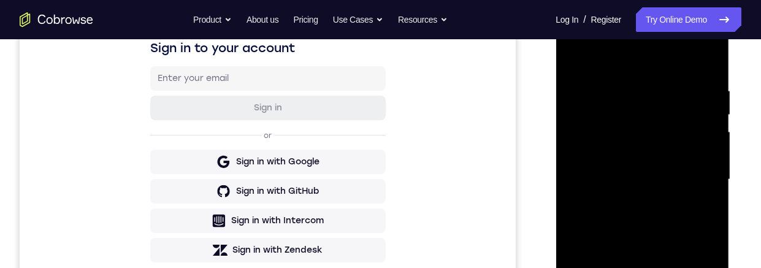
click at [690, 130] on div at bounding box center [642, 179] width 154 height 343
click at [690, 125] on div at bounding box center [642, 179] width 154 height 343
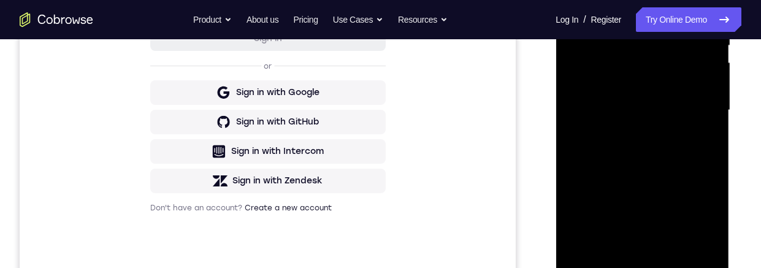
scroll to position [320, 0]
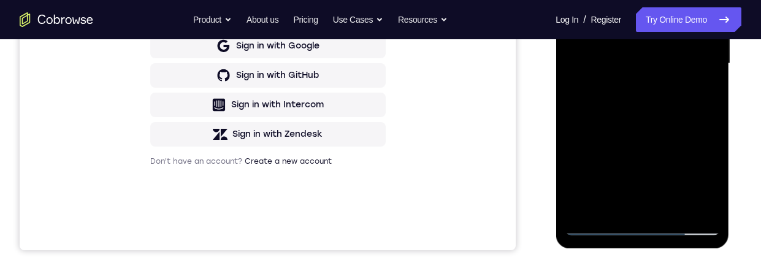
click at [697, 122] on div at bounding box center [642, 63] width 154 height 343
click at [696, 121] on div at bounding box center [642, 63] width 154 height 343
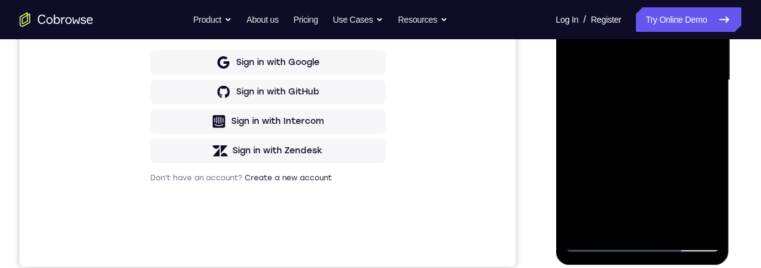
scroll to position [303, 0]
click at [711, 202] on div at bounding box center [642, 80] width 154 height 343
click at [710, 201] on div at bounding box center [642, 80] width 154 height 343
click at [714, 196] on div at bounding box center [642, 80] width 154 height 343
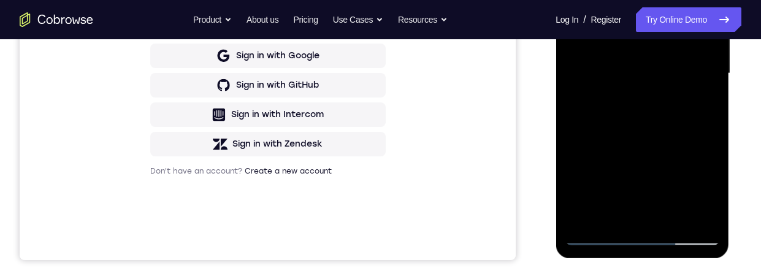
click at [618, 218] on div at bounding box center [642, 73] width 154 height 343
click at [678, 145] on div at bounding box center [642, 73] width 154 height 343
click at [680, 142] on div at bounding box center [642, 73] width 154 height 343
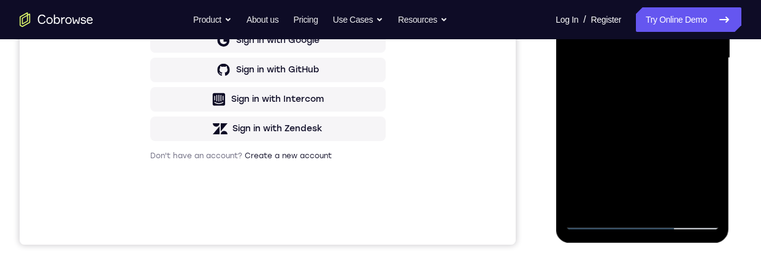
click at [702, 77] on div at bounding box center [642, 58] width 154 height 343
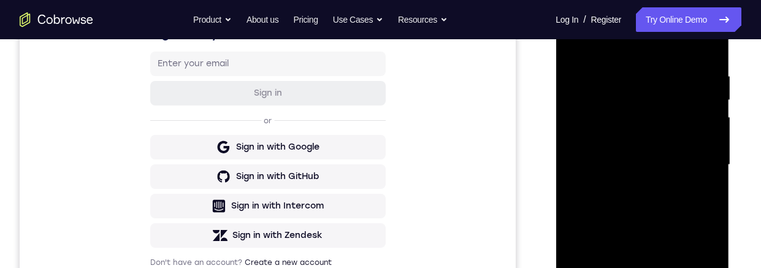
scroll to position [207, 0]
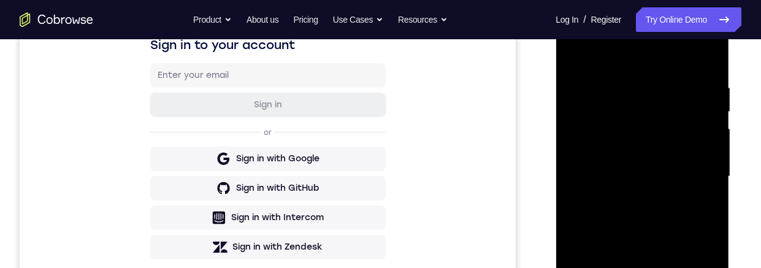
click at [580, 55] on div at bounding box center [642, 176] width 154 height 343
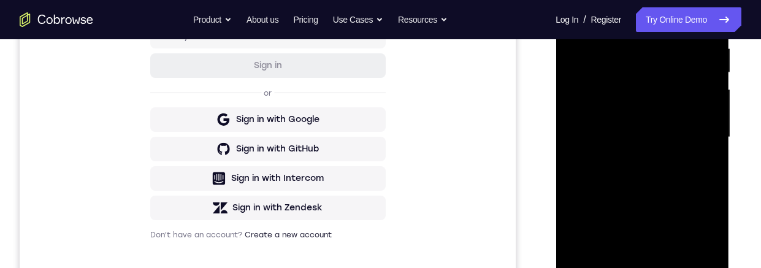
scroll to position [220, 0]
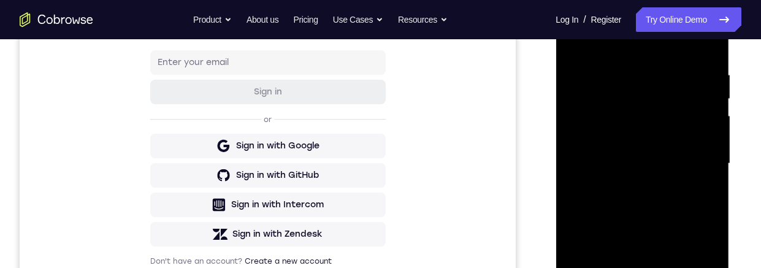
click at [635, 102] on div at bounding box center [642, 163] width 154 height 343
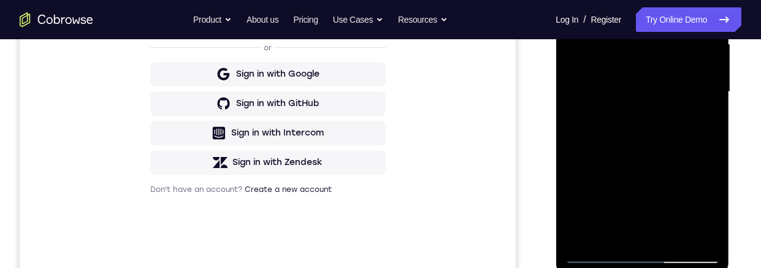
scroll to position [338, 0]
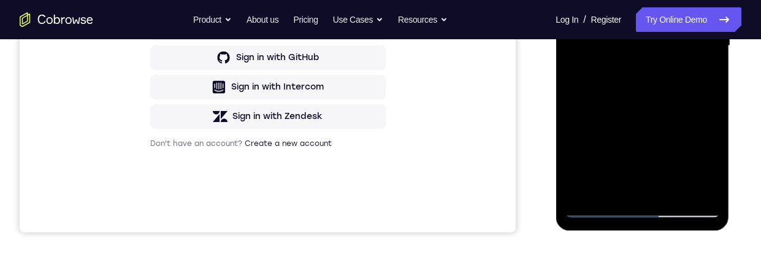
click at [619, 188] on div at bounding box center [642, 45] width 154 height 343
click at [681, 139] on div at bounding box center [642, 45] width 154 height 343
click at [679, 136] on div at bounding box center [642, 45] width 154 height 343
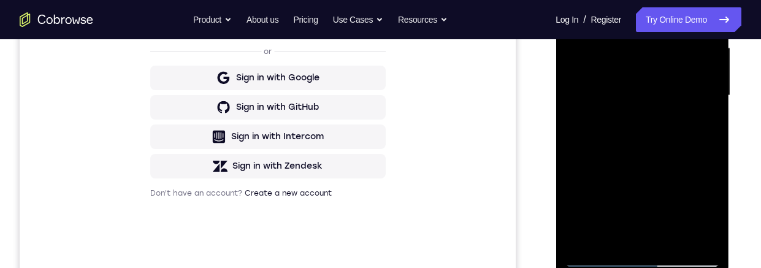
click at [699, 109] on div at bounding box center [642, 95] width 154 height 343
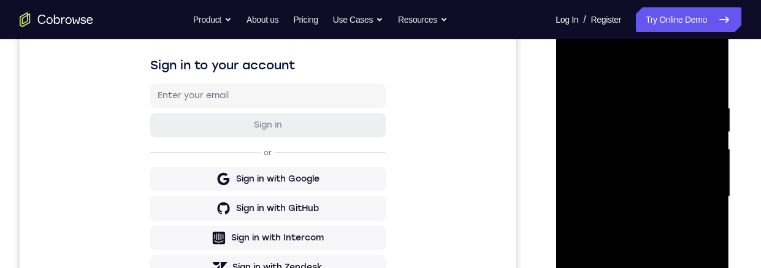
scroll to position [172, 0]
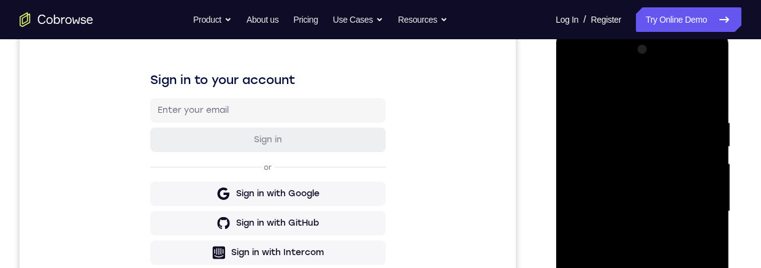
click at [574, 89] on div at bounding box center [642, 211] width 154 height 343
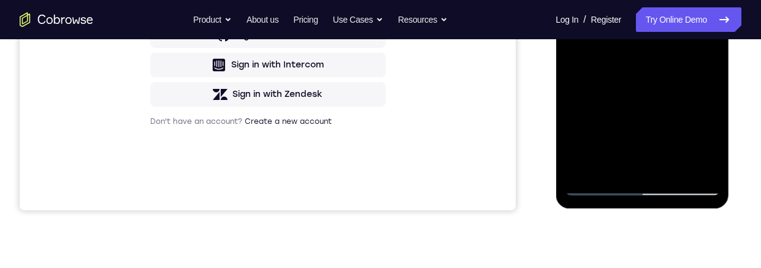
scroll to position [255, 0]
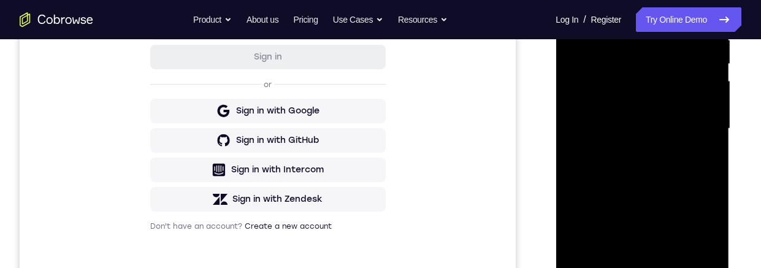
click at [671, 97] on div at bounding box center [642, 128] width 154 height 343
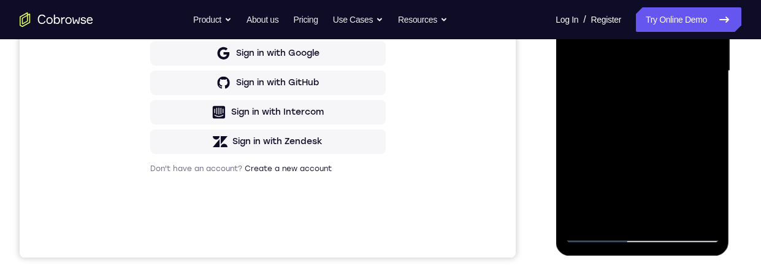
click at [687, 110] on div at bounding box center [642, 70] width 154 height 343
click at [693, 102] on div at bounding box center [642, 70] width 154 height 343
click at [615, 213] on div at bounding box center [642, 70] width 154 height 343
click at [678, 169] on div at bounding box center [642, 70] width 154 height 343
click at [676, 167] on div at bounding box center [642, 70] width 154 height 343
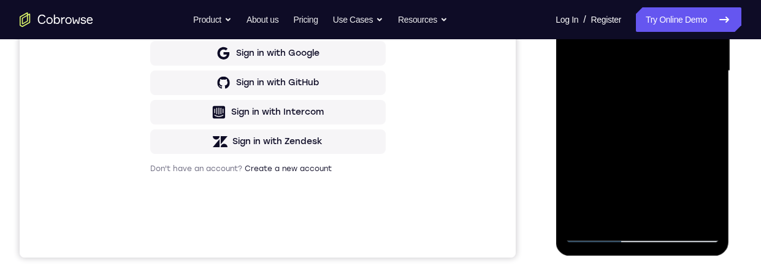
scroll to position [278, 0]
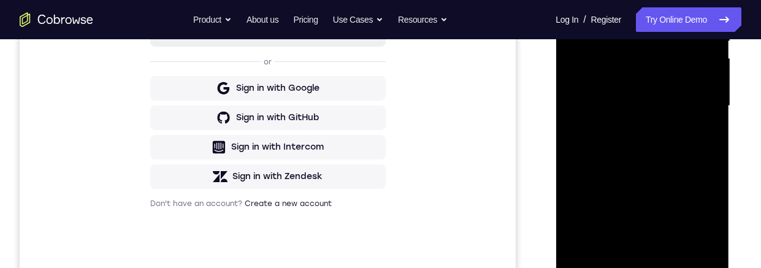
click at [701, 126] on div at bounding box center [642, 105] width 154 height 343
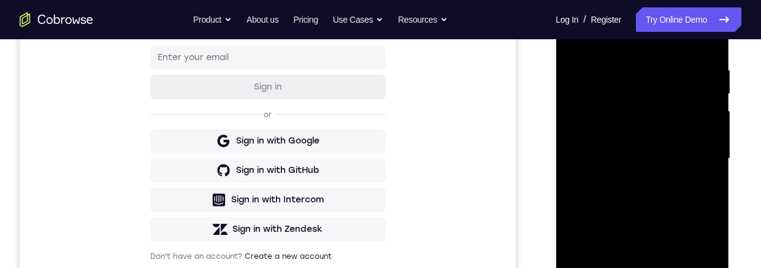
scroll to position [218, 0]
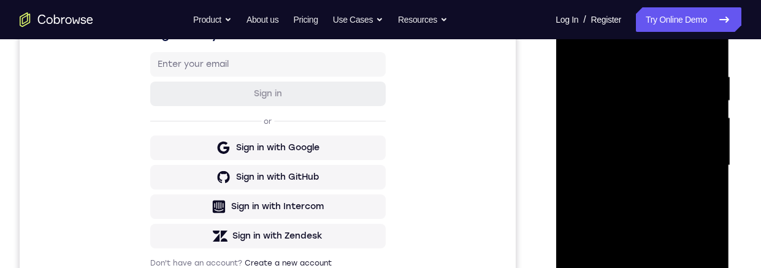
click at [691, 97] on div at bounding box center [642, 165] width 154 height 343
click at [692, 156] on div at bounding box center [642, 165] width 154 height 343
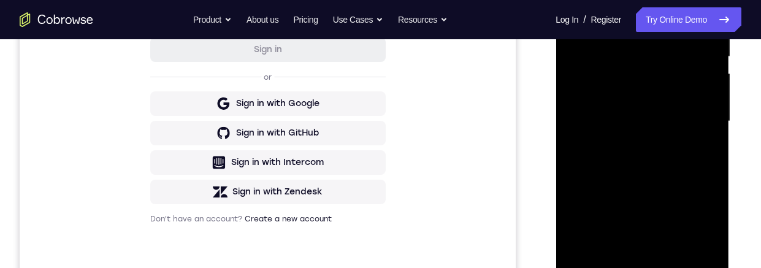
scroll to position [270, 0]
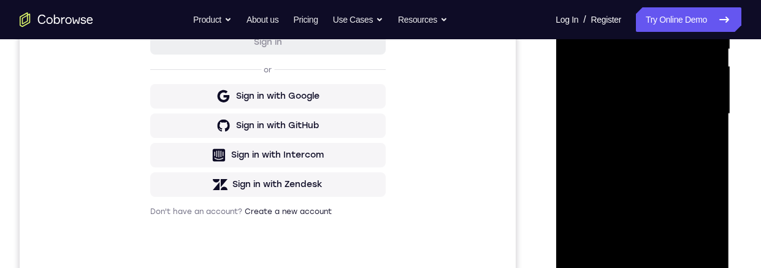
click at [694, 101] on div at bounding box center [642, 113] width 154 height 343
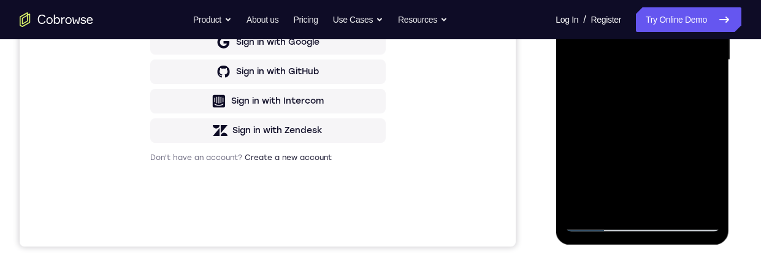
click at [614, 199] on div at bounding box center [642, 59] width 154 height 343
click at [674, 157] on div at bounding box center [642, 59] width 154 height 343
click at [676, 156] on div at bounding box center [642, 59] width 154 height 343
click at [675, 156] on div at bounding box center [642, 59] width 154 height 343
click at [674, 156] on div at bounding box center [642, 59] width 154 height 343
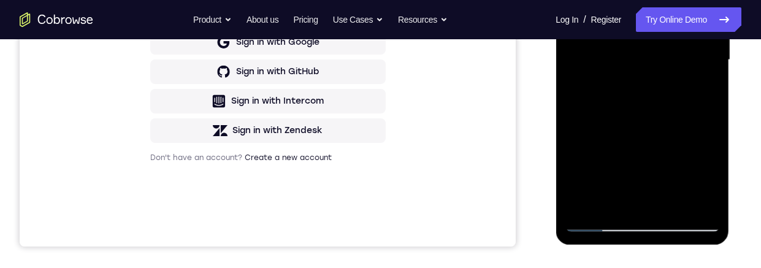
click at [699, 77] on div at bounding box center [642, 59] width 154 height 343
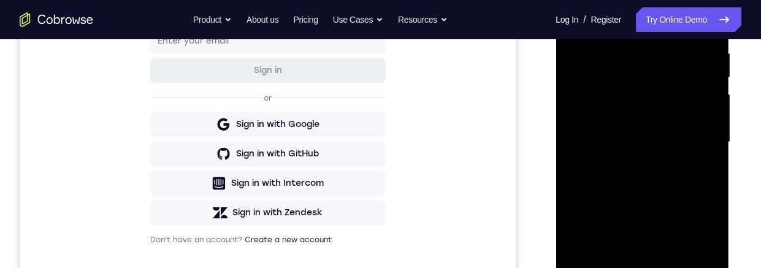
scroll to position [216, 0]
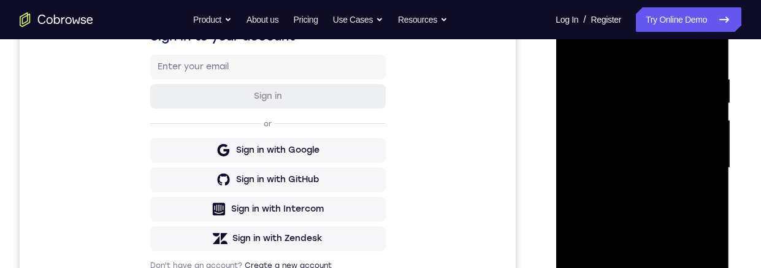
click at [645, 118] on div at bounding box center [642, 167] width 154 height 343
click at [646, 186] on div at bounding box center [642, 167] width 154 height 343
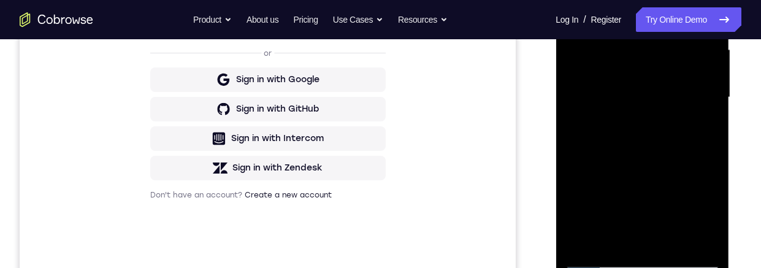
scroll to position [293, 0]
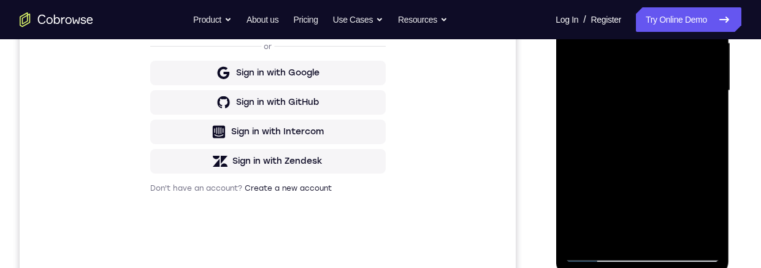
click at [603, 131] on div at bounding box center [642, 90] width 154 height 343
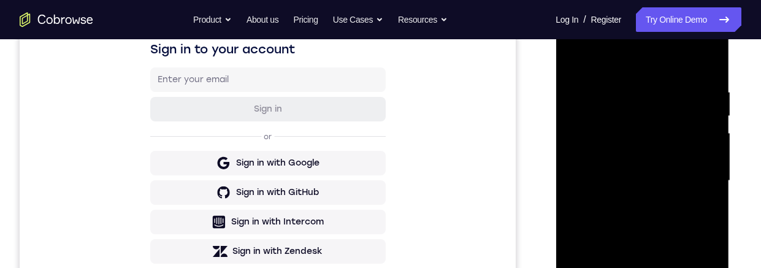
scroll to position [200, 0]
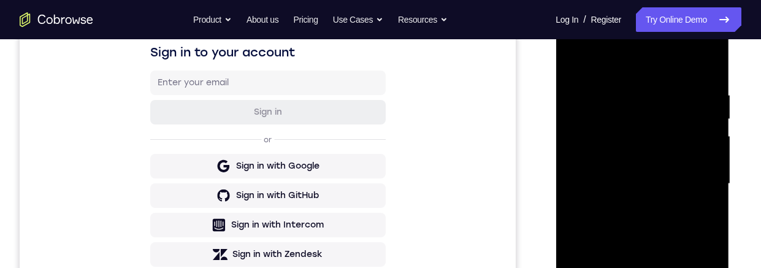
click at [641, 154] on div at bounding box center [642, 183] width 154 height 343
click at [636, 154] on div at bounding box center [642, 183] width 154 height 343
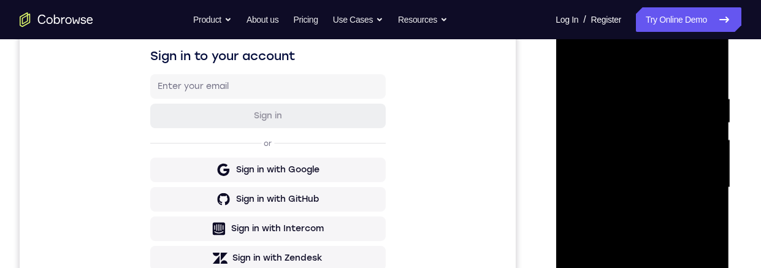
click at [619, 204] on div at bounding box center [642, 187] width 154 height 343
click at [575, 66] on div at bounding box center [642, 187] width 154 height 343
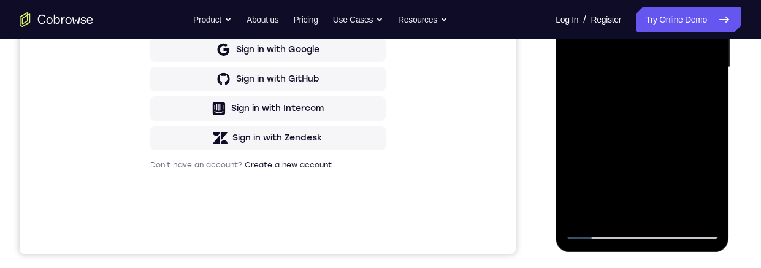
scroll to position [246, 0]
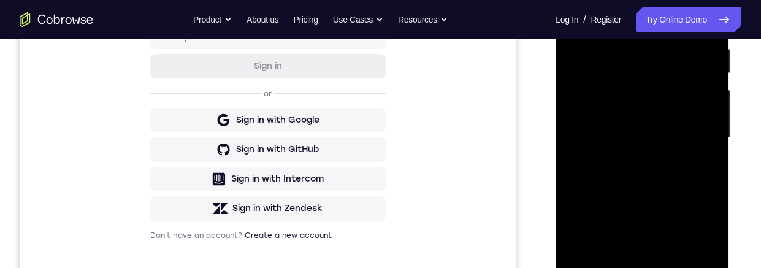
click at [682, 102] on div at bounding box center [642, 137] width 154 height 343
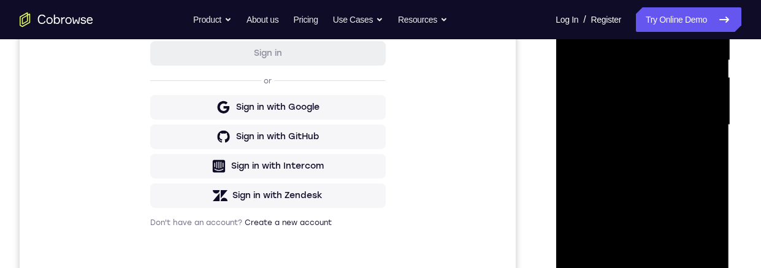
scroll to position [201, 0]
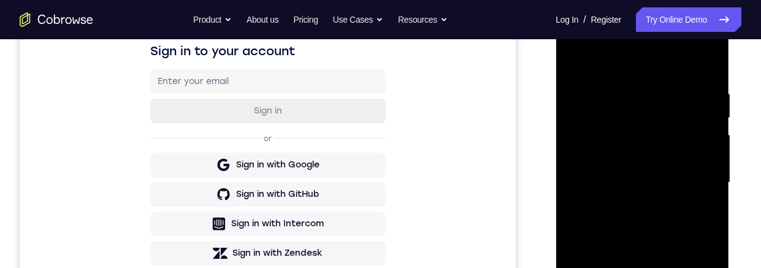
click at [573, 63] on div at bounding box center [642, 182] width 154 height 343
click at [581, 56] on div at bounding box center [642, 182] width 154 height 343
click at [628, 88] on div at bounding box center [642, 182] width 154 height 343
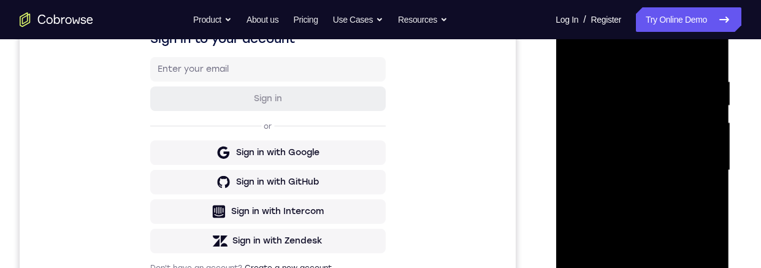
scroll to position [308, 0]
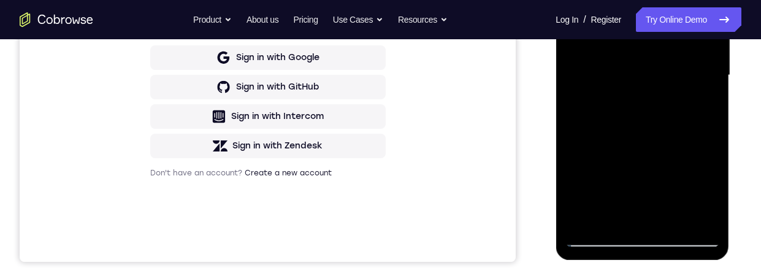
click at [691, 219] on div at bounding box center [642, 75] width 154 height 343
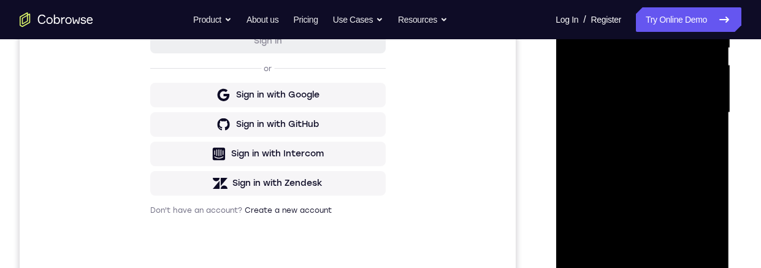
scroll to position [313, 0]
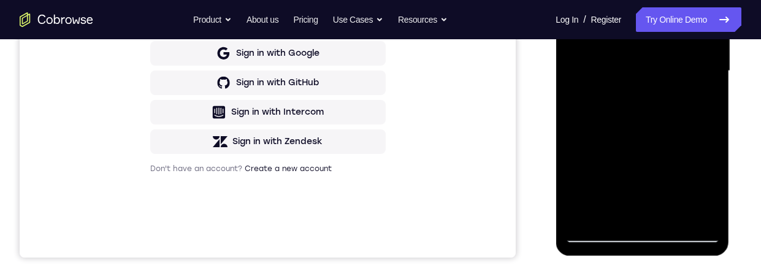
click at [690, 211] on div at bounding box center [642, 70] width 154 height 343
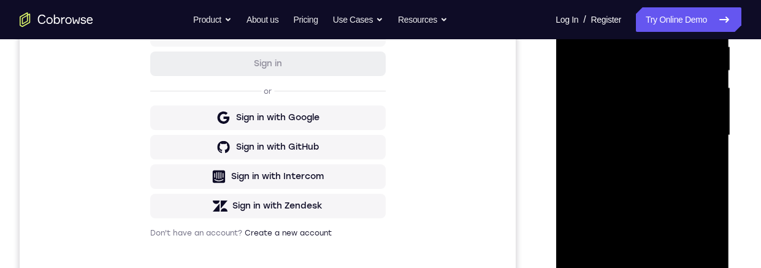
scroll to position [210, 0]
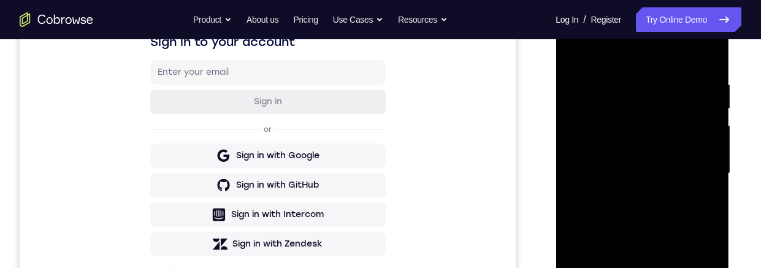
click at [706, 58] on div at bounding box center [642, 173] width 154 height 343
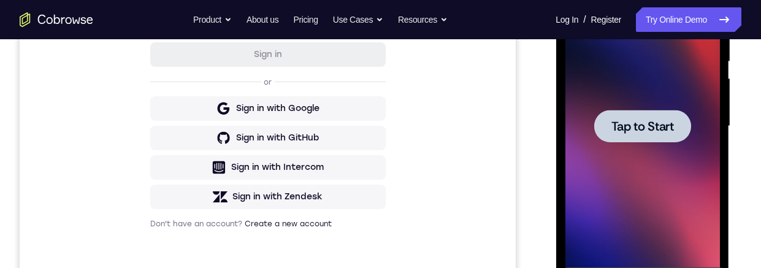
scroll to position [0, 0]
